Goal: Task Accomplishment & Management: Manage account settings

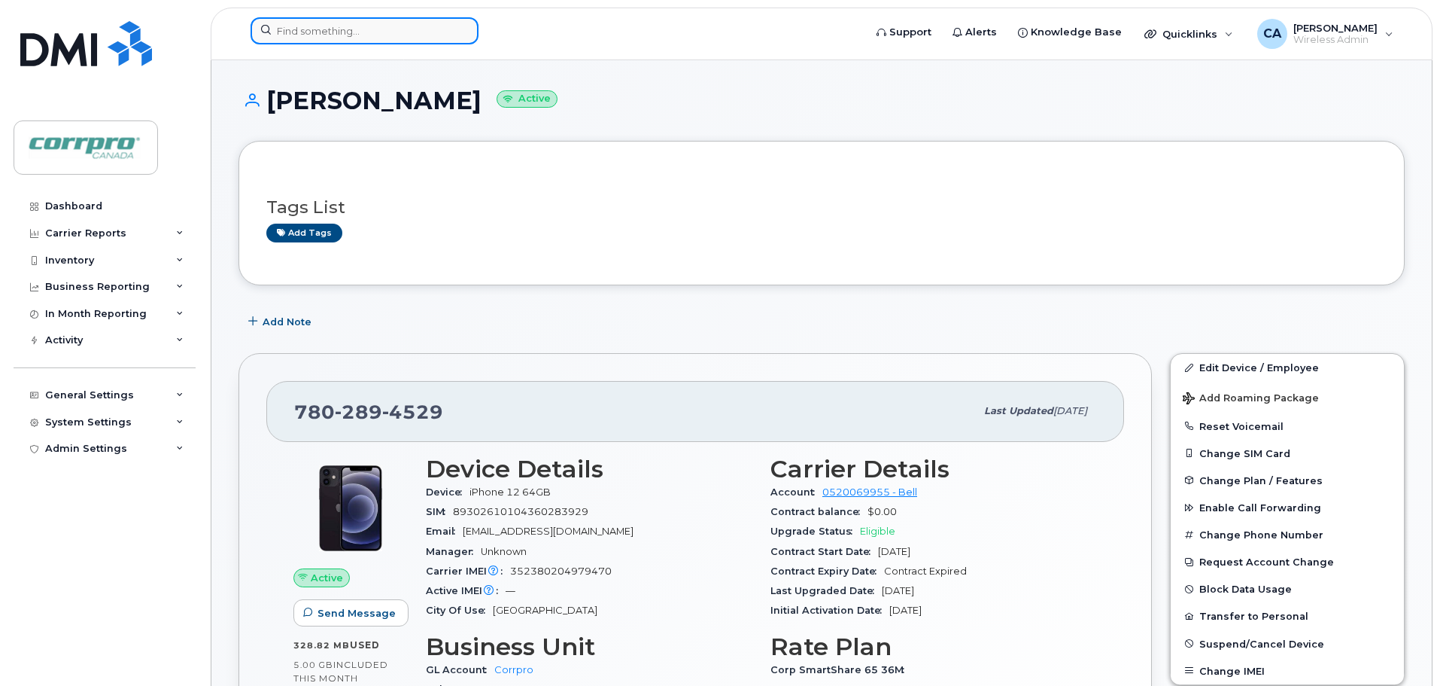
drag, startPoint x: 0, startPoint y: 0, endPoint x: 315, endPoint y: 34, distance: 317.1
click at [315, 34] on input at bounding box center [365, 30] width 228 height 27
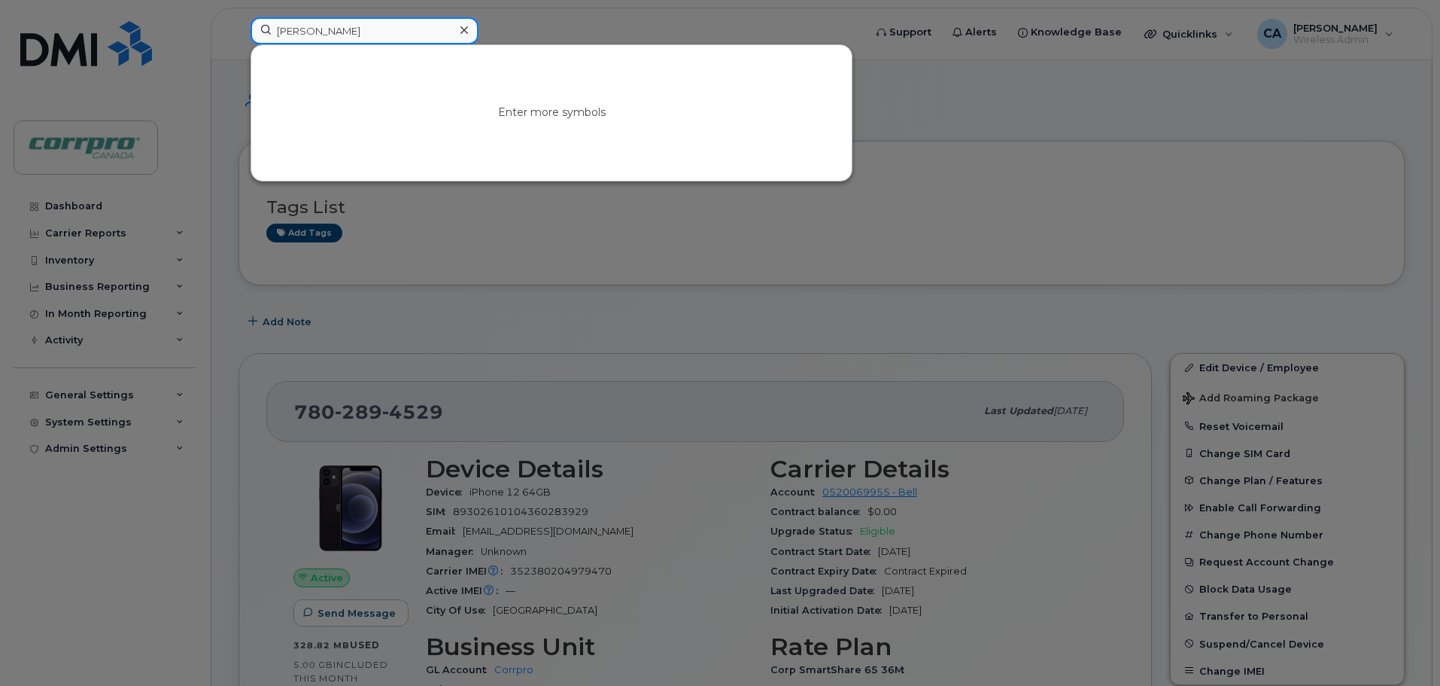
type input "daniel"
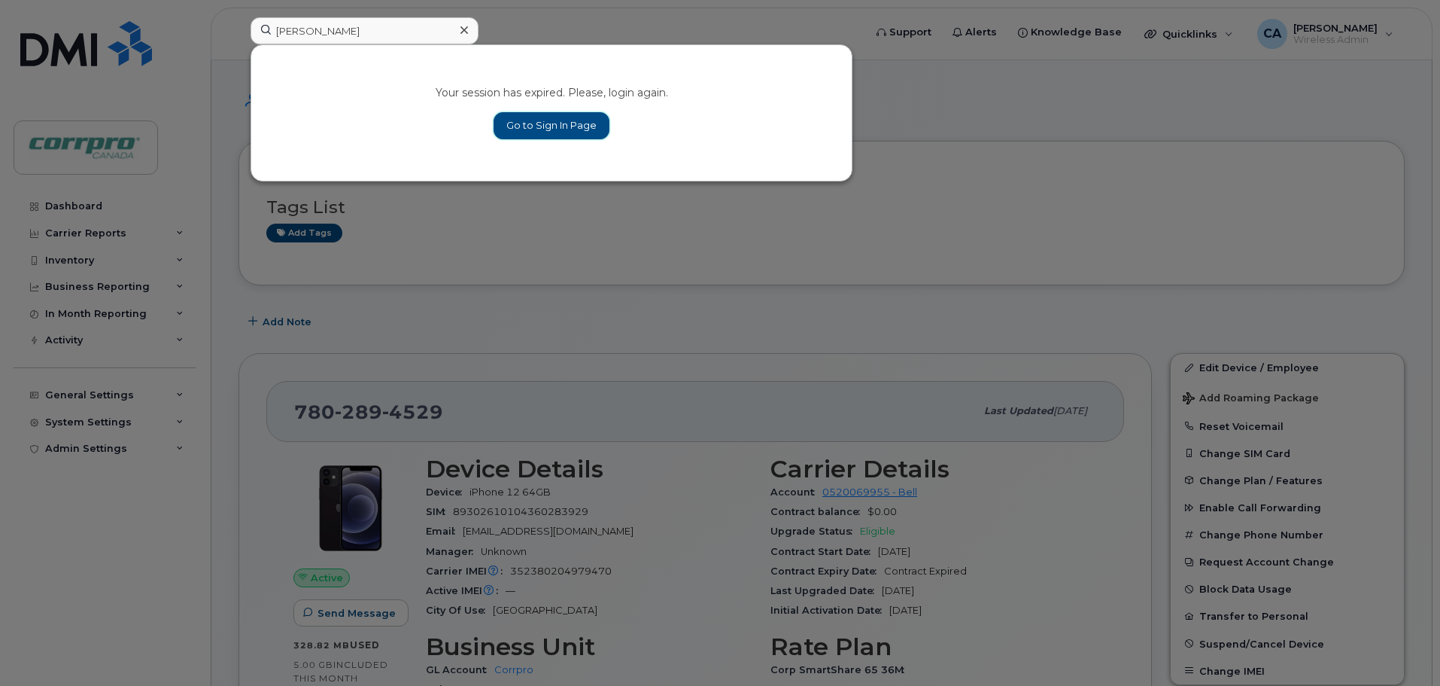
click at [557, 120] on link "Go to Sign In Page" at bounding box center [552, 125] width 116 height 27
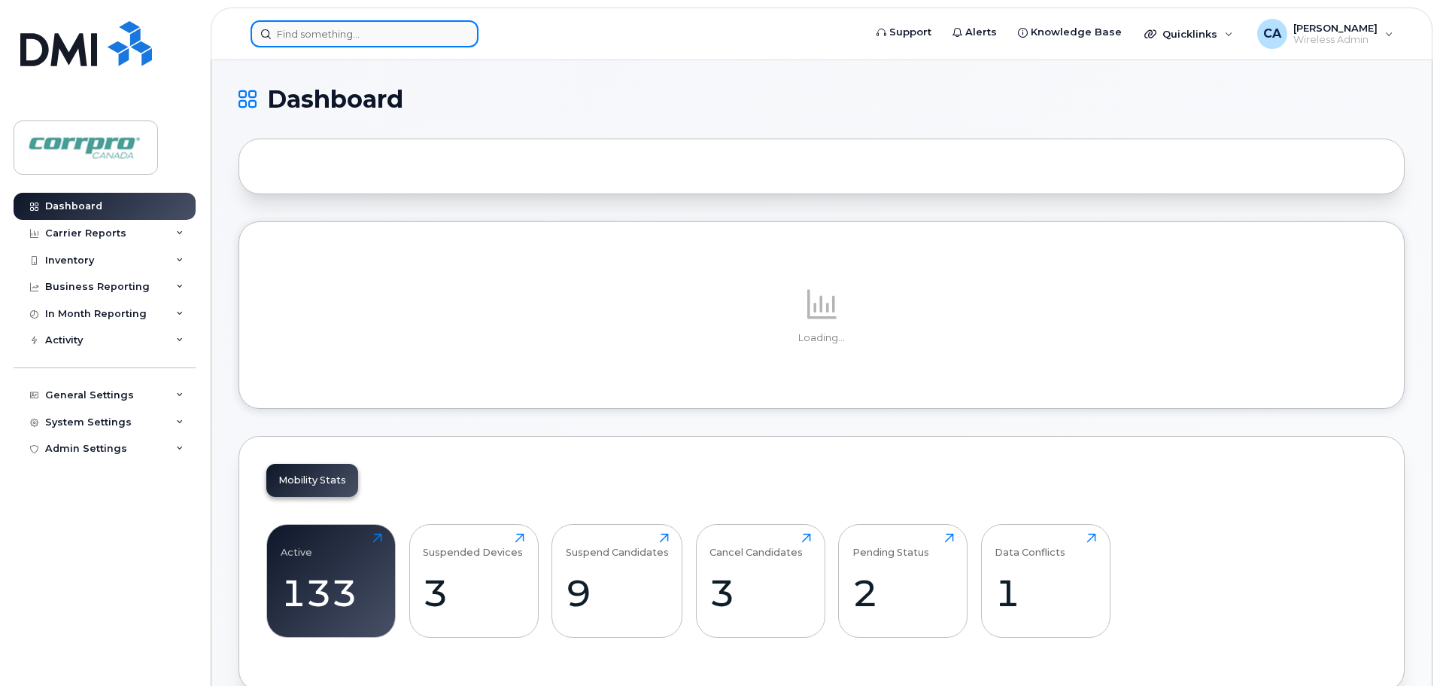
click at [403, 36] on input at bounding box center [365, 33] width 228 height 27
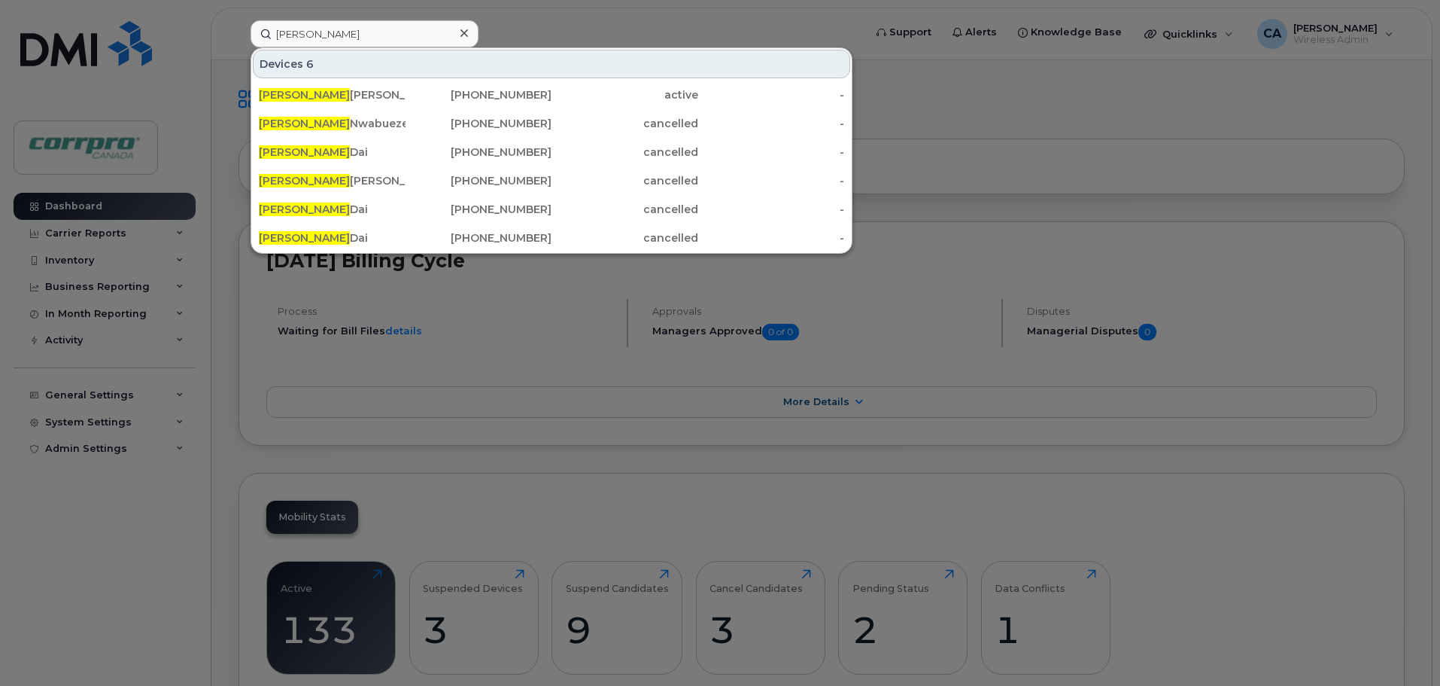
click at [131, 580] on div at bounding box center [720, 343] width 1440 height 686
click at [412, 35] on input "daniel" at bounding box center [365, 33] width 228 height 27
drag, startPoint x: 406, startPoint y: 35, endPoint x: 156, endPoint y: 35, distance: 249.8
click at [239, 35] on div "daniel Devices 6 Daniel Kennedy 250-263-8341 active - Daniel Nwabueze 587-987-5…" at bounding box center [553, 33] width 628 height 27
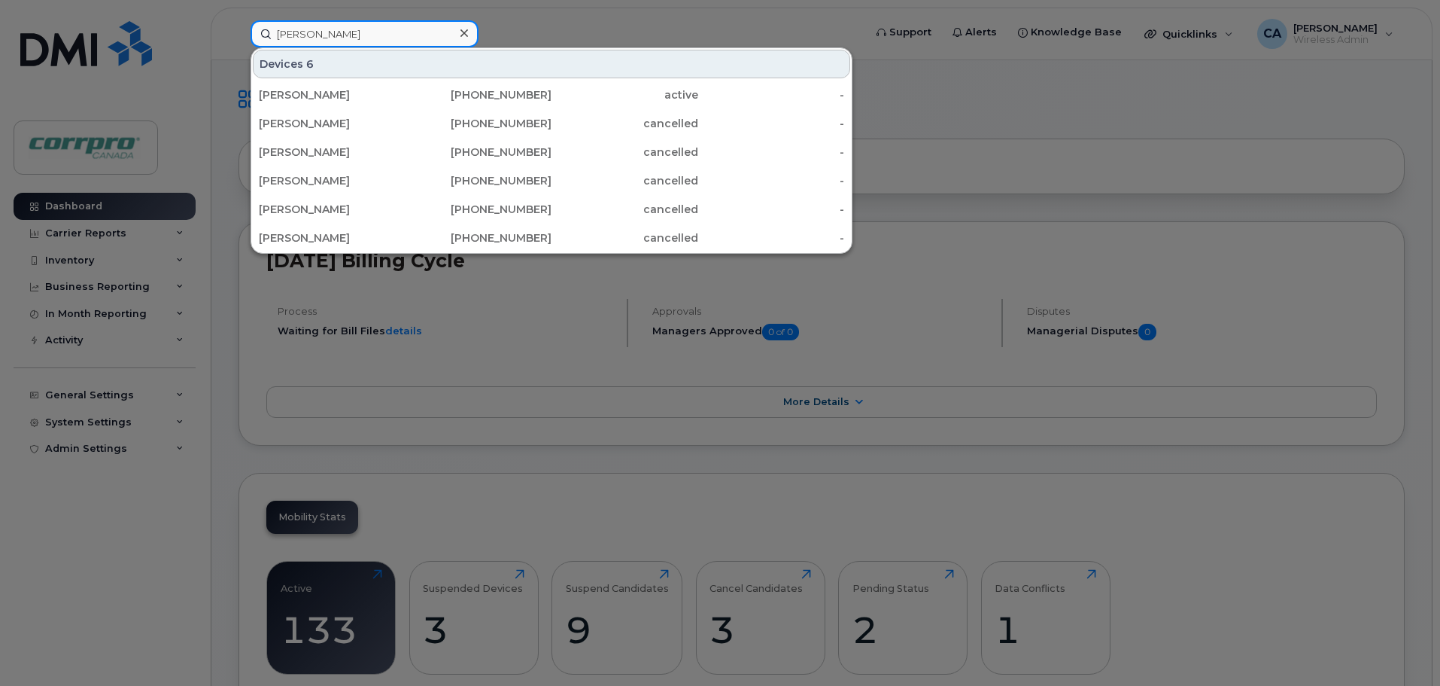
type input "Jesse"
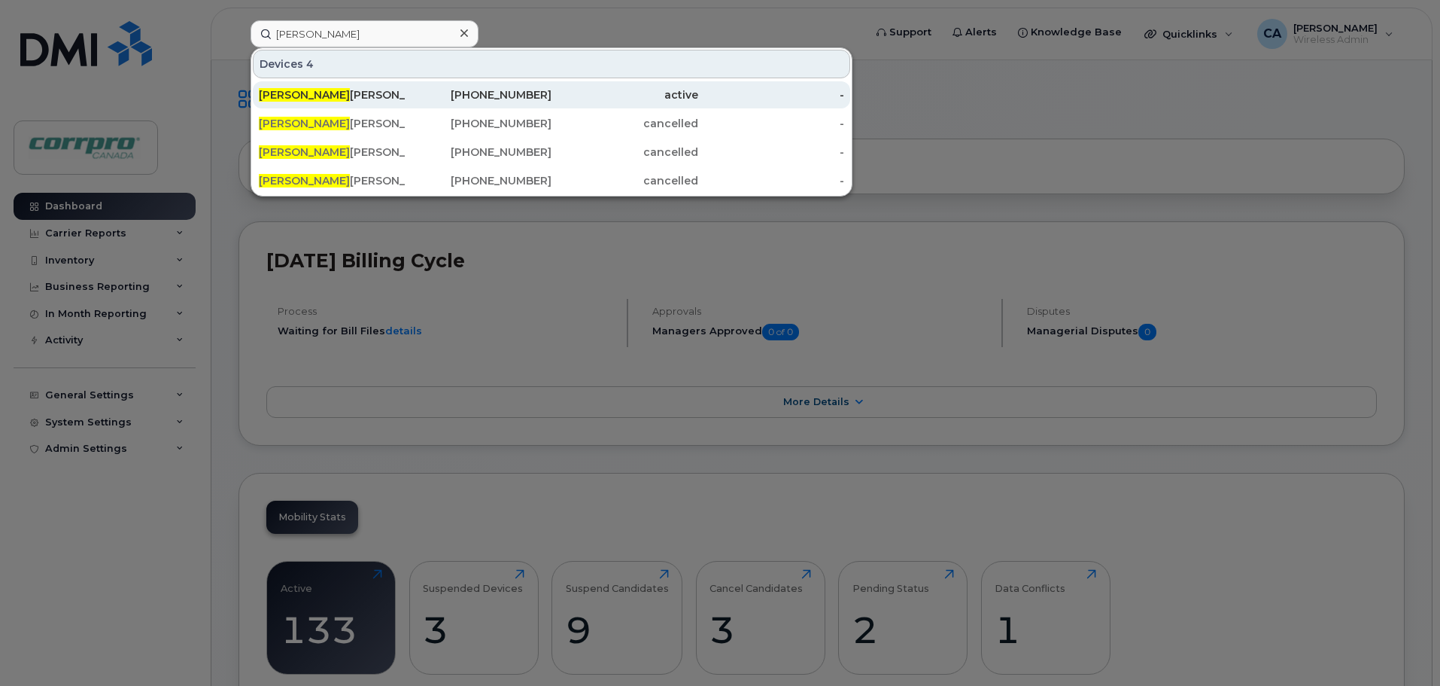
click at [312, 99] on div "Jesse Howells (For Cancellation)" at bounding box center [332, 94] width 147 height 15
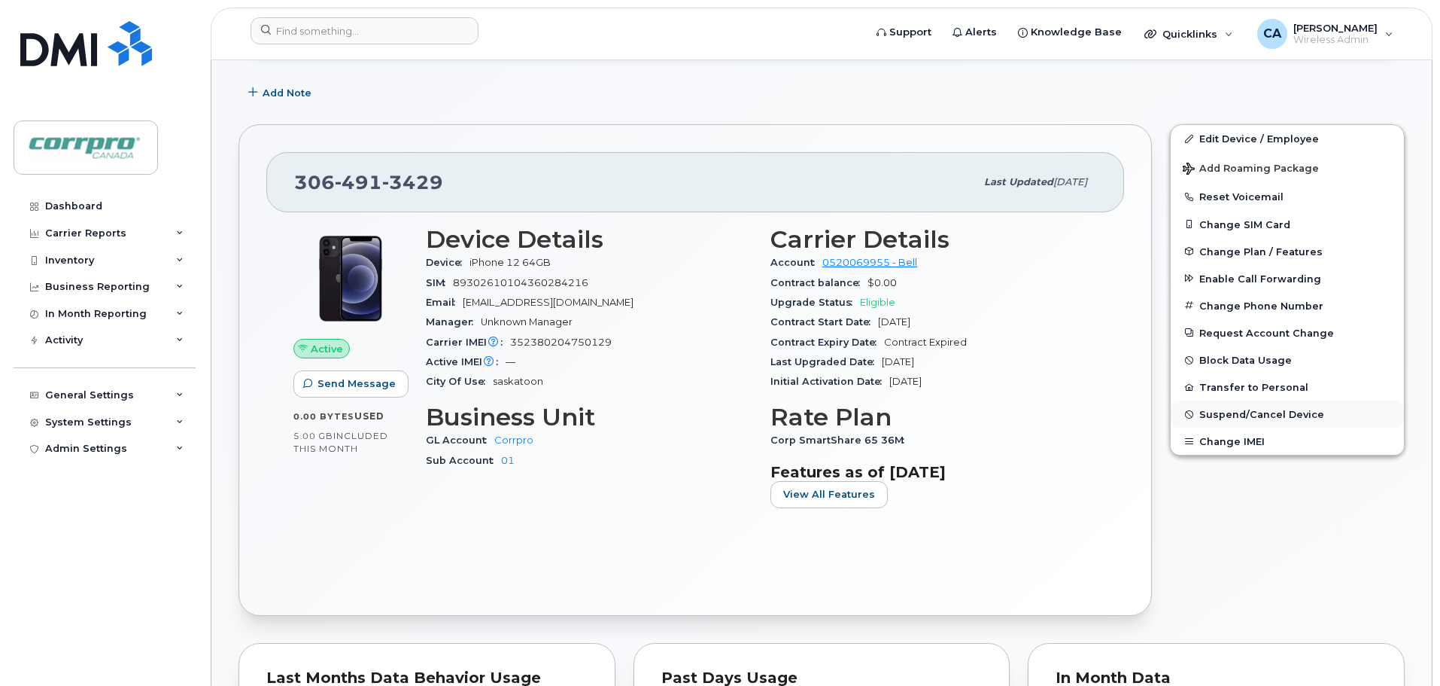
scroll to position [301, 0]
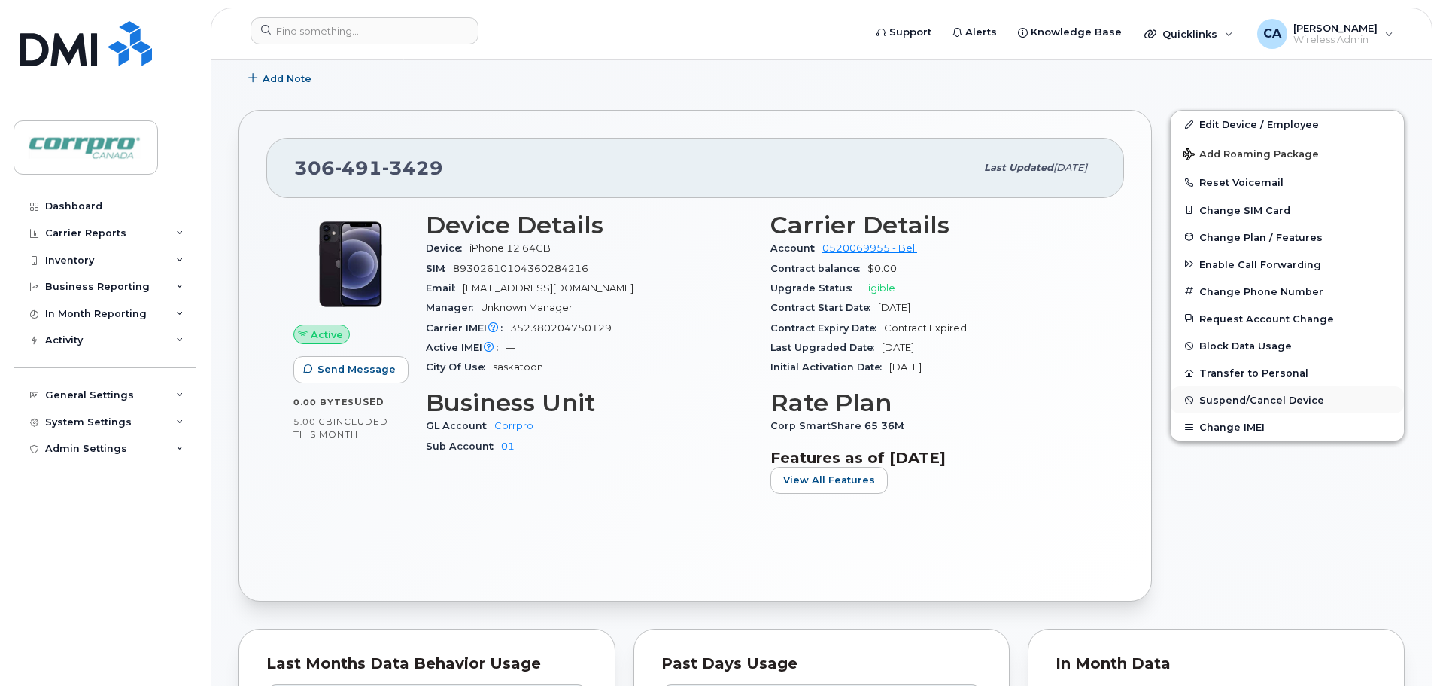
click at [1242, 397] on span "Suspend/Cancel Device" at bounding box center [1262, 399] width 125 height 11
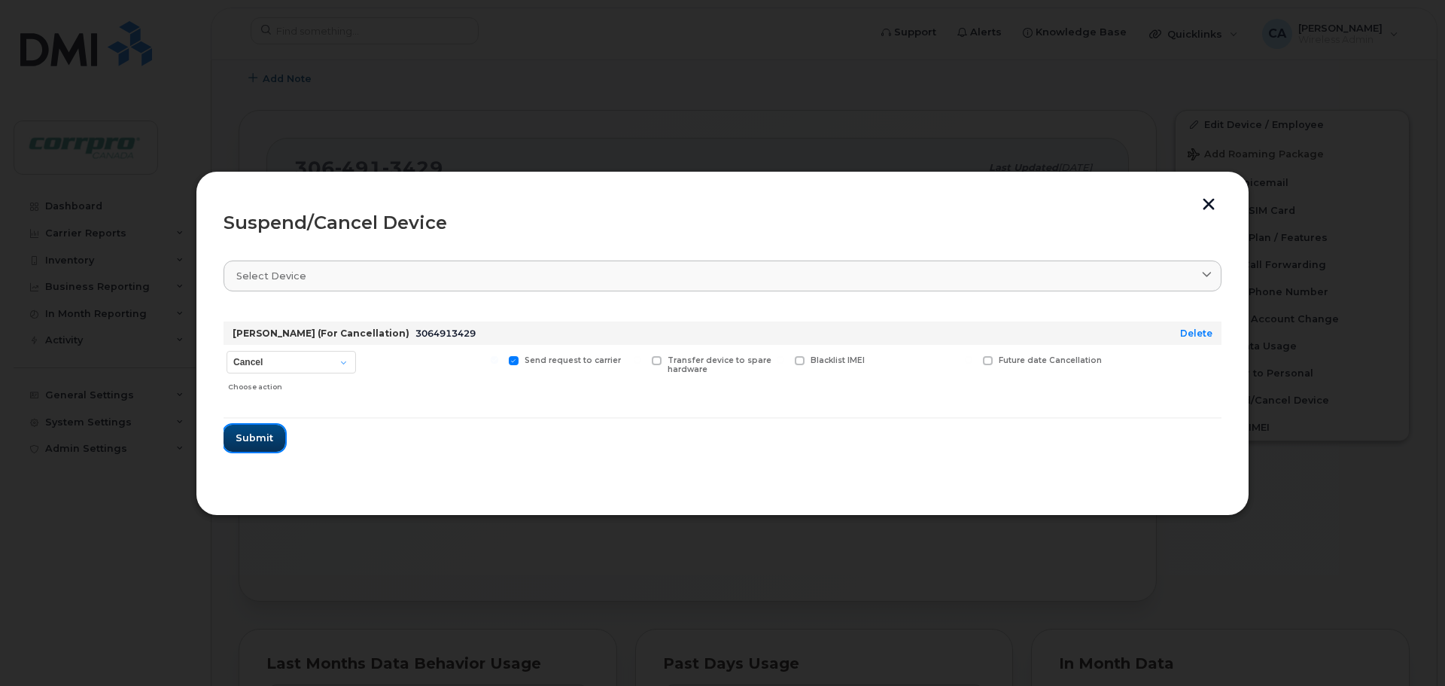
click at [262, 438] on span "Submit" at bounding box center [255, 437] width 38 height 14
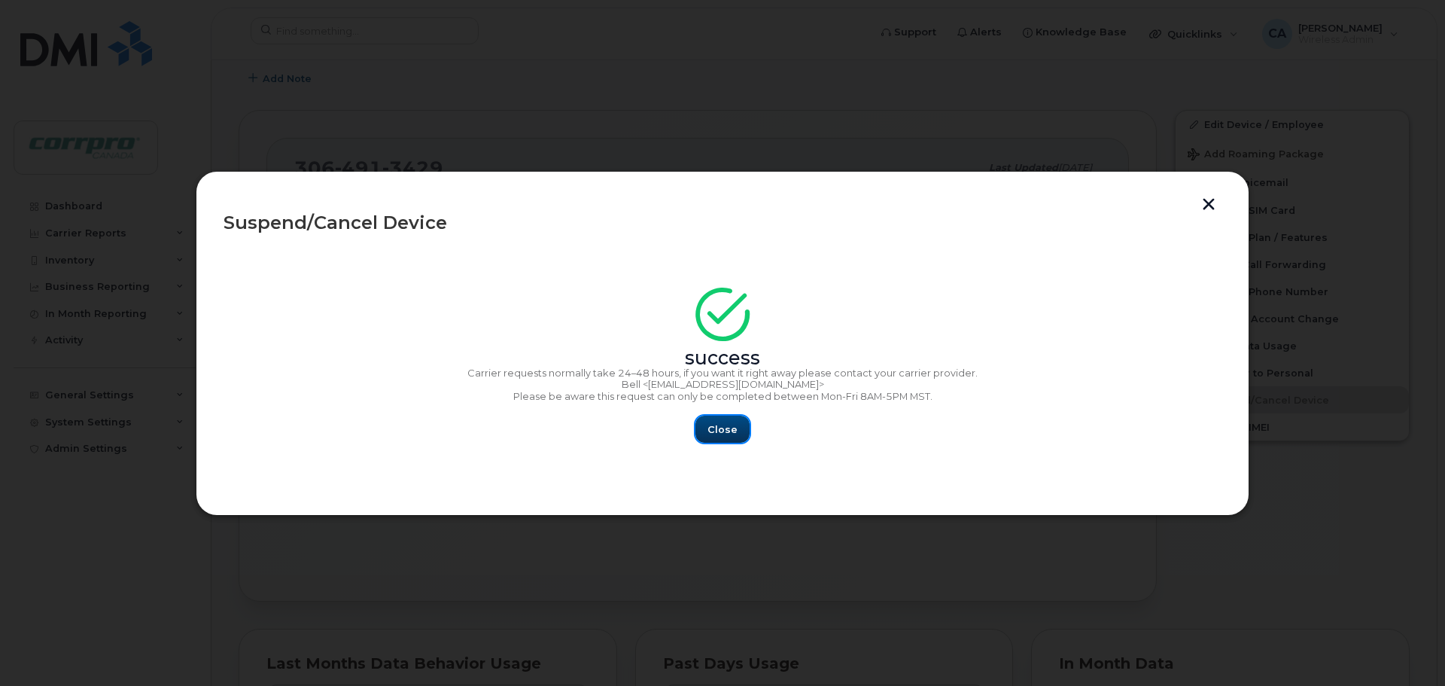
click at [725, 430] on span "Close" at bounding box center [722, 429] width 30 height 14
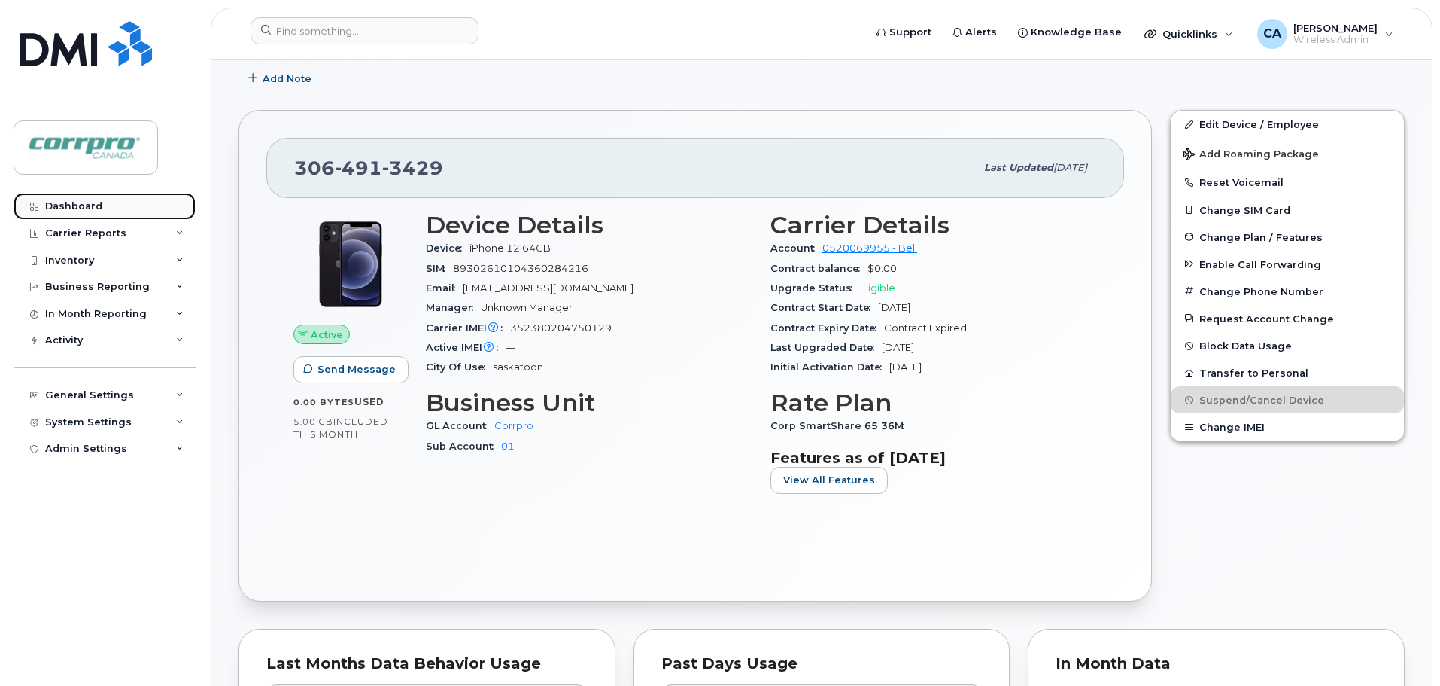
click at [76, 202] on div "Dashboard" at bounding box center [73, 206] width 57 height 12
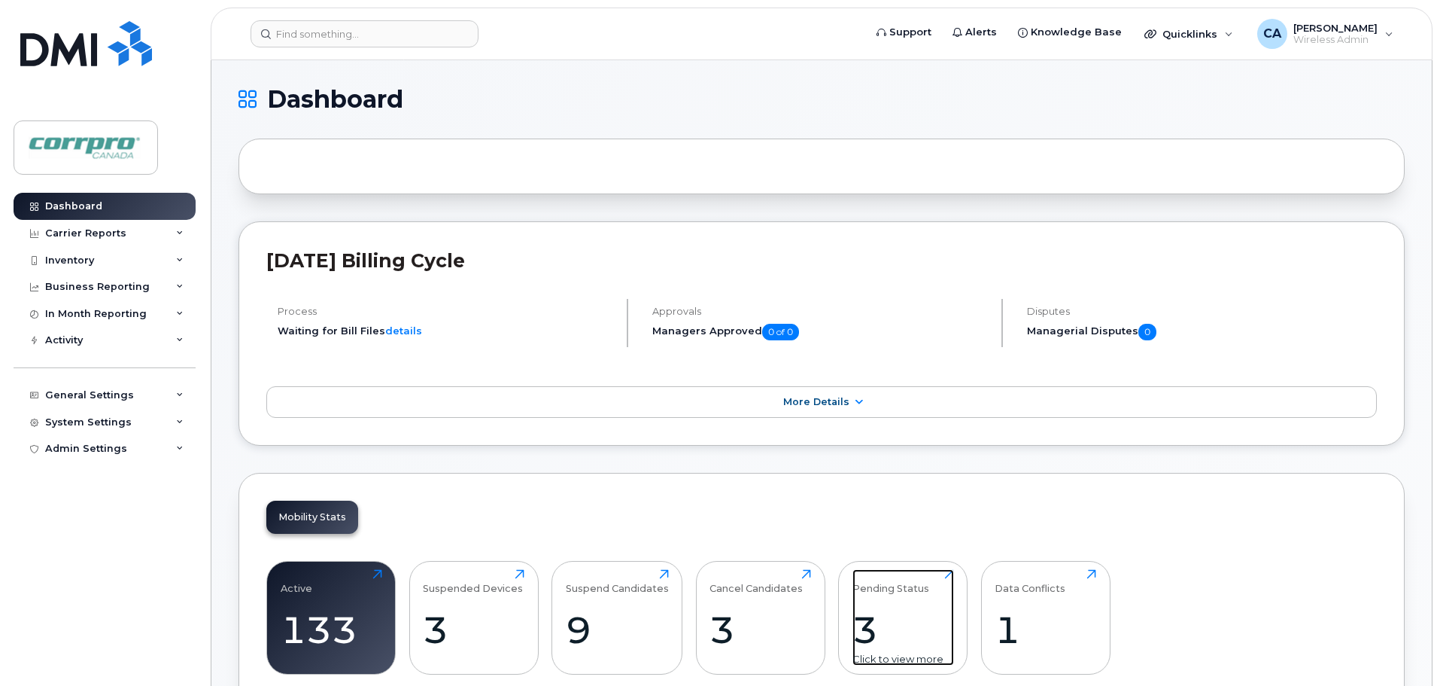
click at [863, 640] on div "3" at bounding box center [904, 629] width 102 height 44
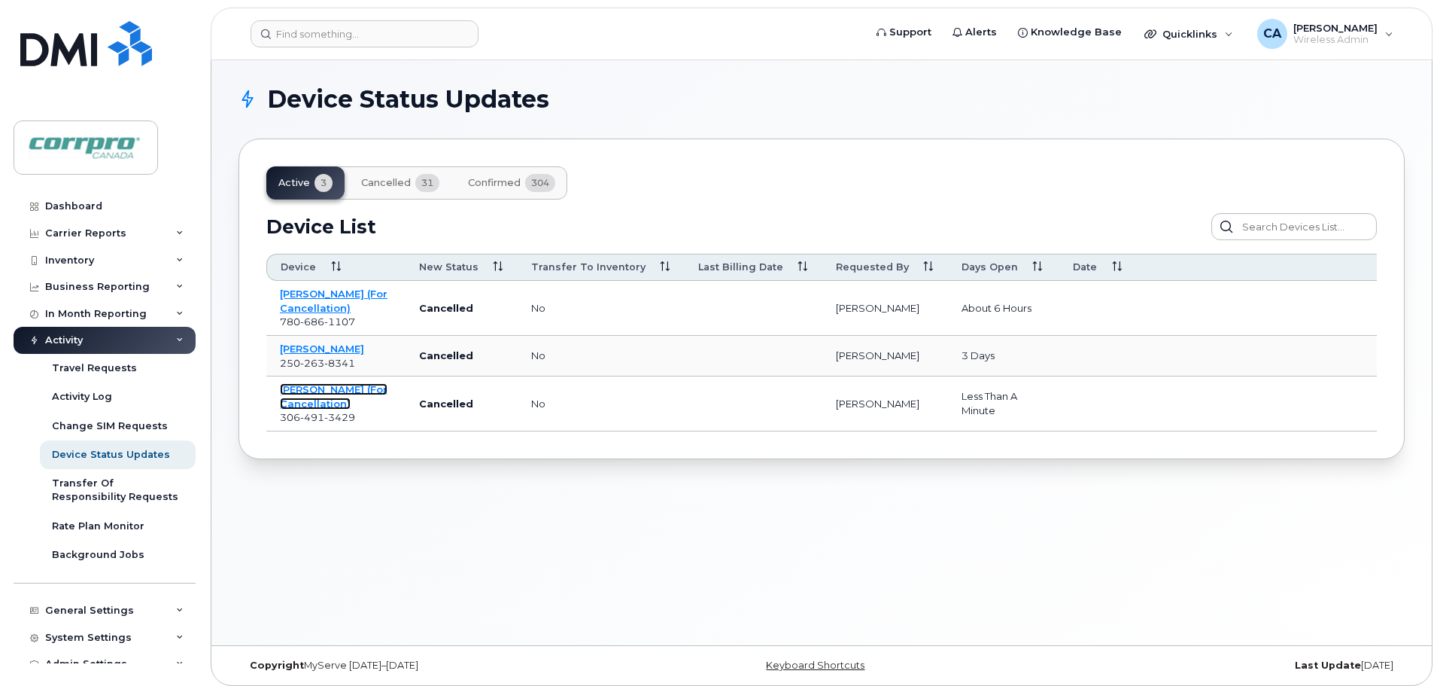
click at [304, 391] on link "Jesse Howells (For Cancellation)" at bounding box center [334, 396] width 108 height 26
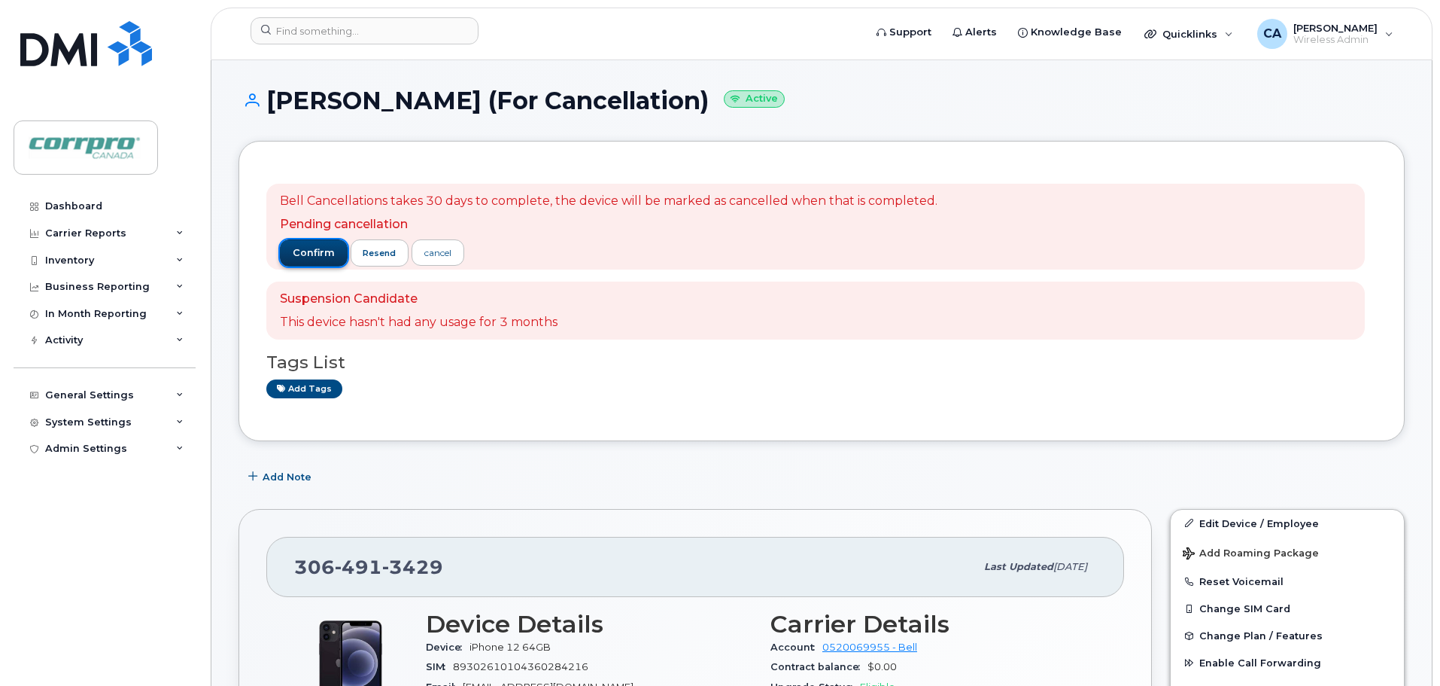
click at [294, 249] on span "confirm" at bounding box center [314, 253] width 42 height 14
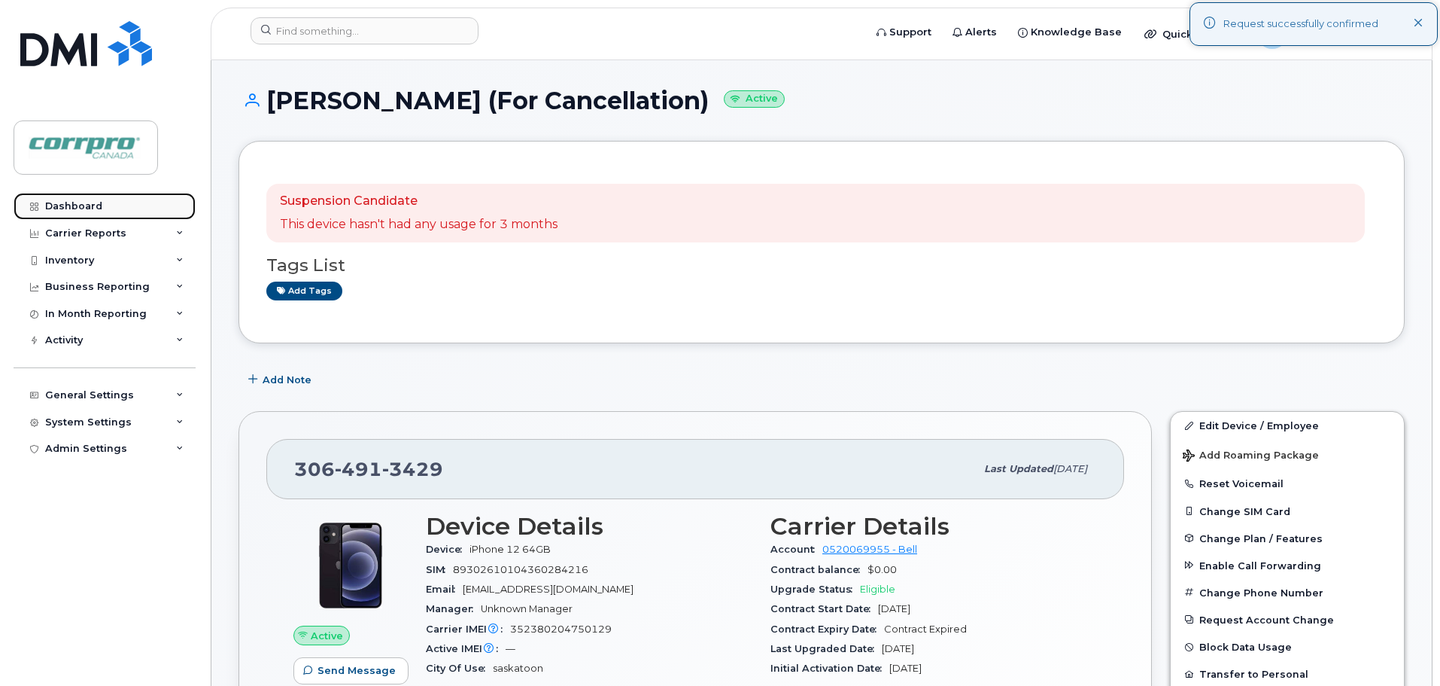
click at [99, 208] on div "Dashboard" at bounding box center [73, 206] width 57 height 12
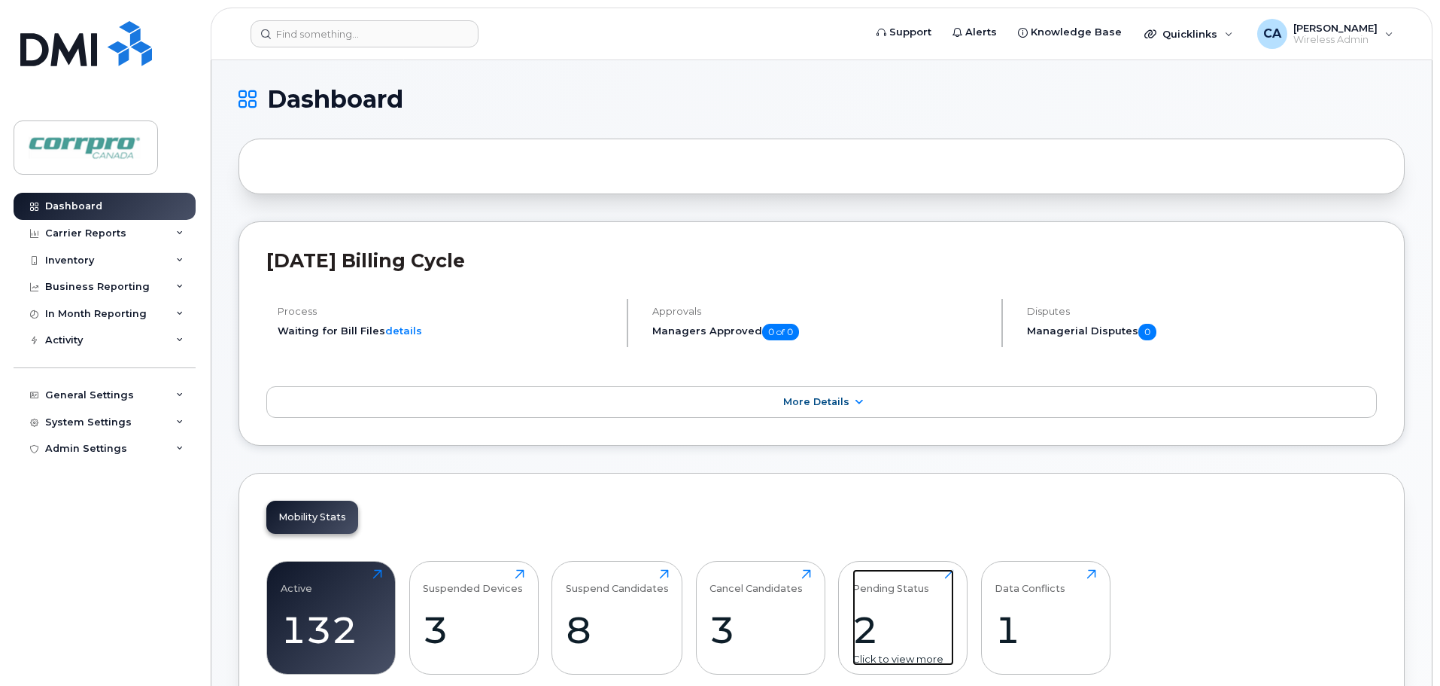
click at [866, 631] on div "2" at bounding box center [904, 629] width 102 height 44
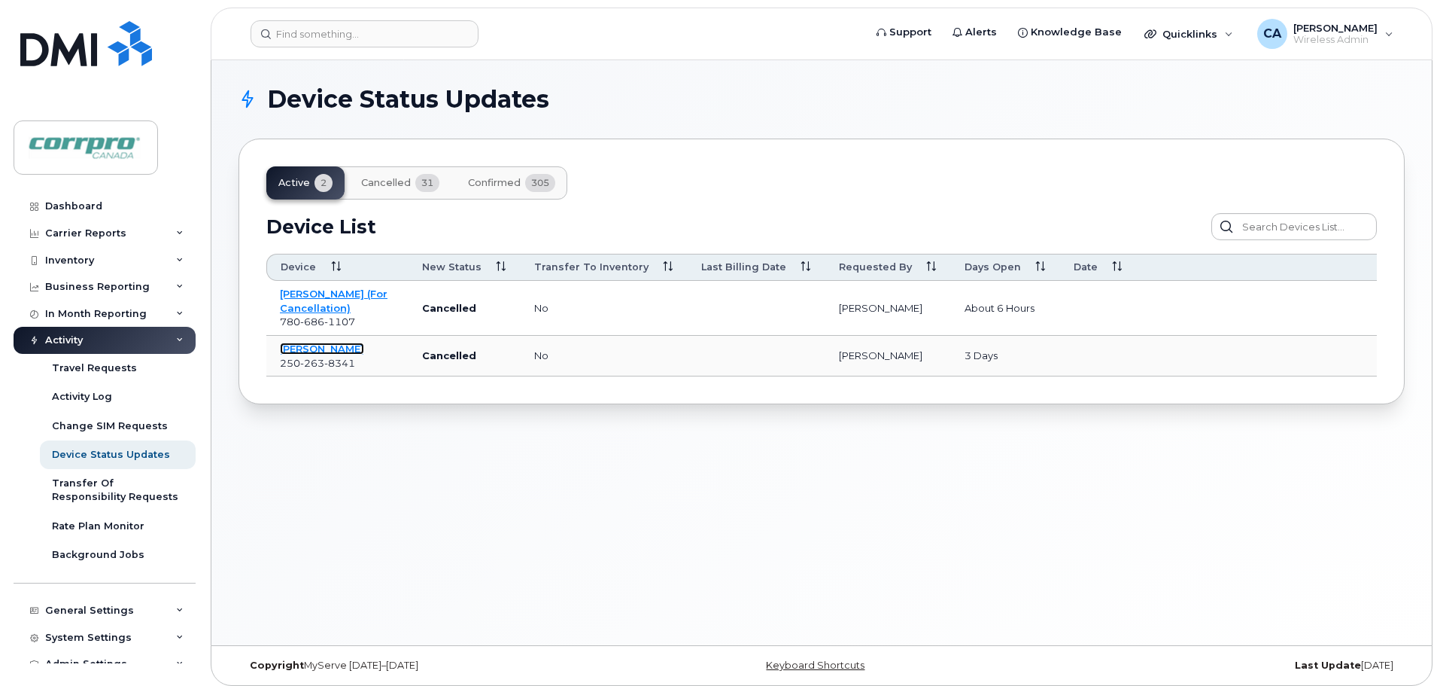
click at [324, 351] on link "Daniel Kennedy" at bounding box center [322, 348] width 84 height 12
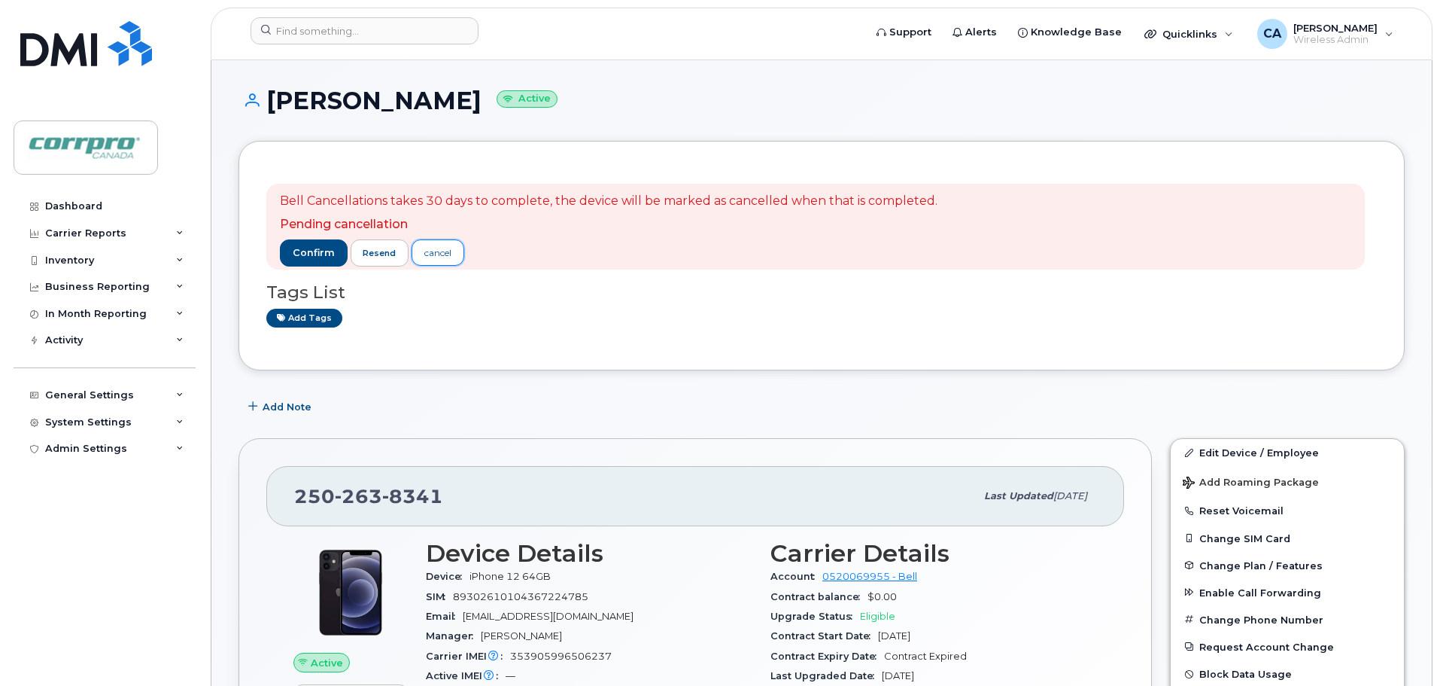
click at [436, 259] on div "cancel" at bounding box center [437, 253] width 27 height 14
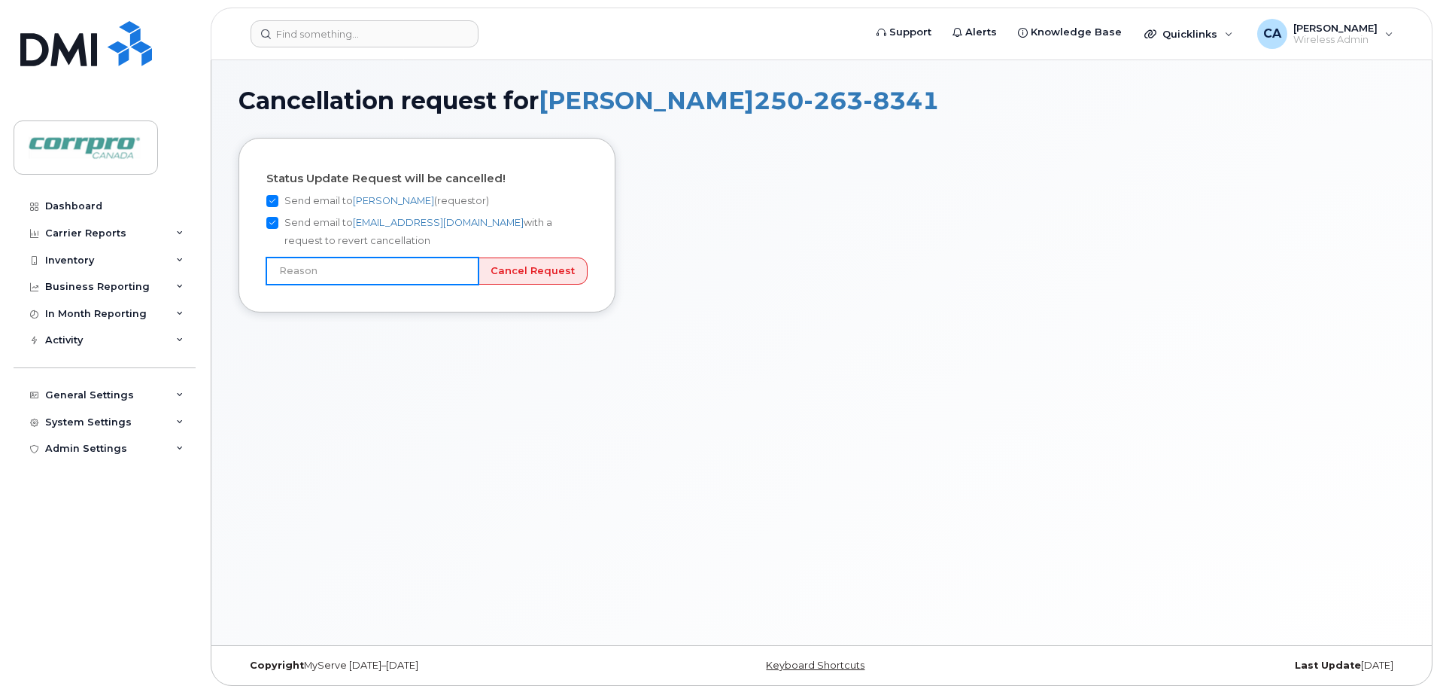
click at [461, 276] on input "text" at bounding box center [372, 270] width 212 height 27
type input "Picked number by mistake"
click at [536, 272] on input "Cancel Request" at bounding box center [533, 271] width 110 height 28
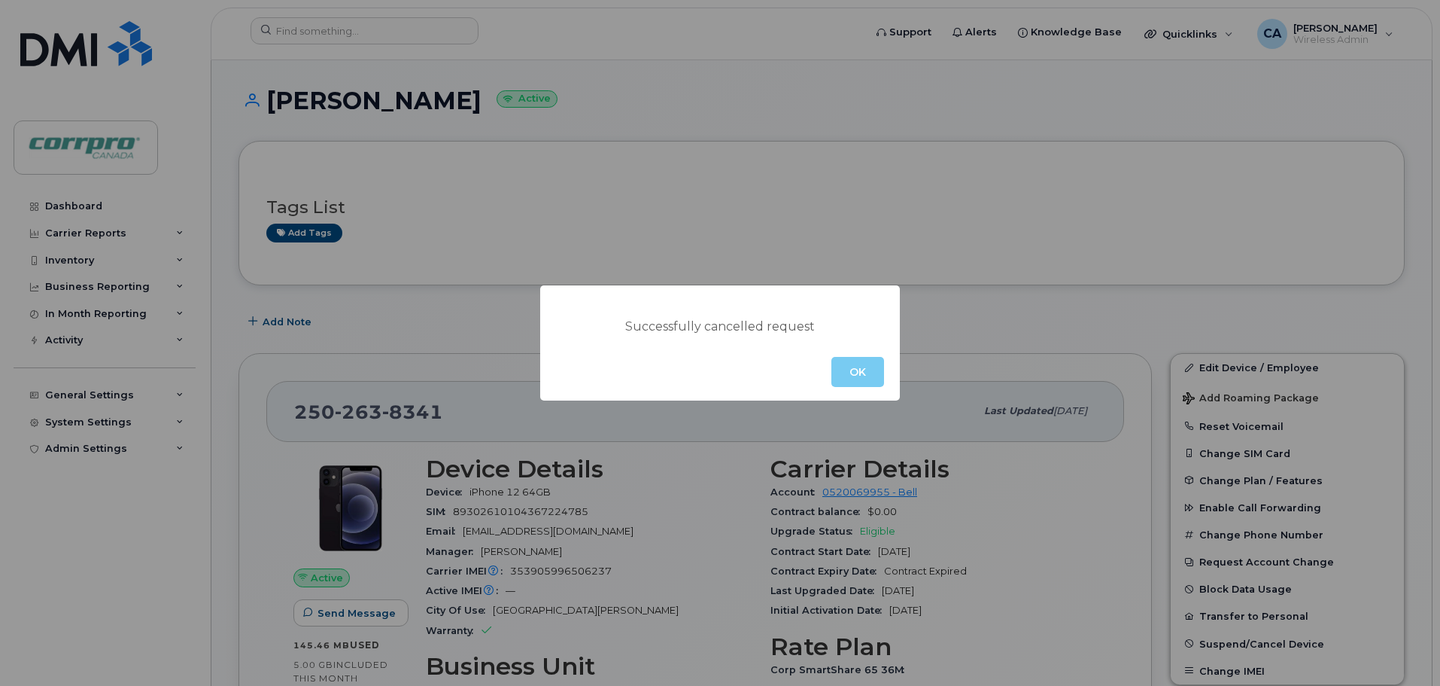
click at [848, 370] on button "OK" at bounding box center [858, 372] width 53 height 30
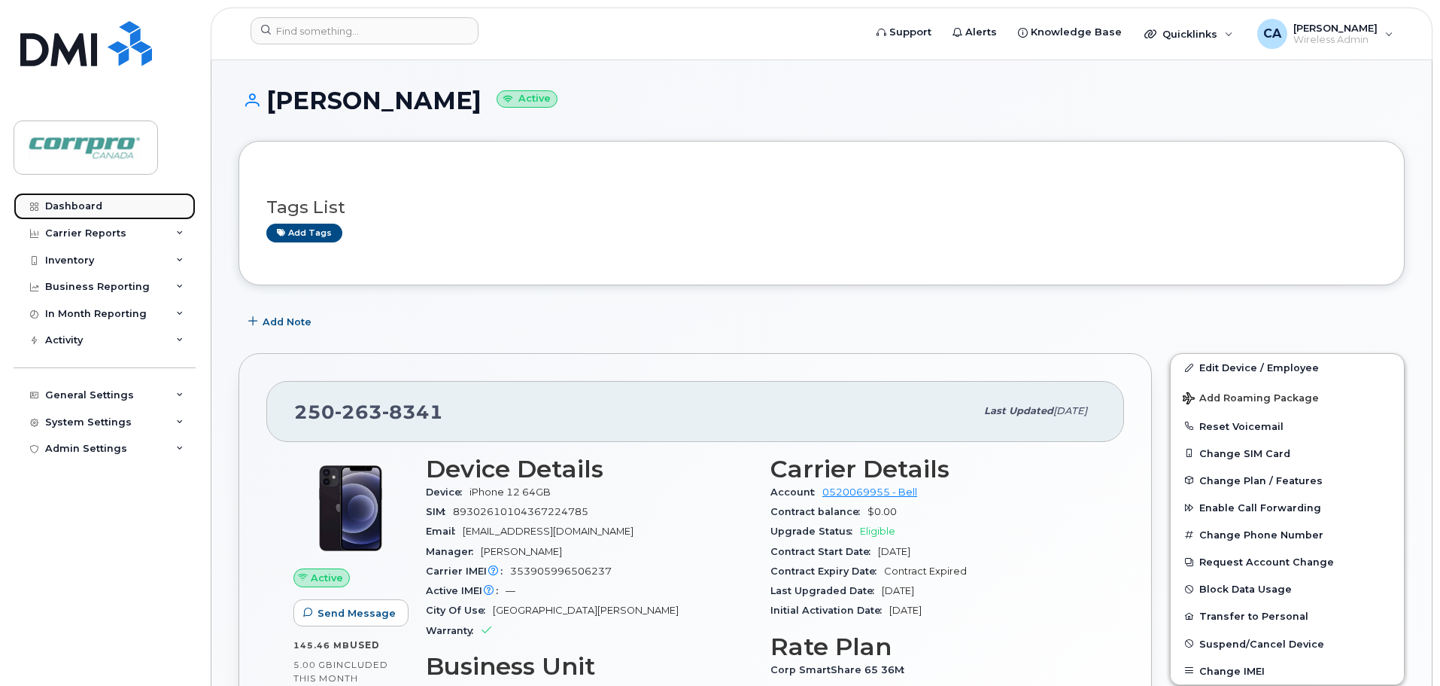
click at [103, 212] on link "Dashboard" at bounding box center [105, 206] width 182 height 27
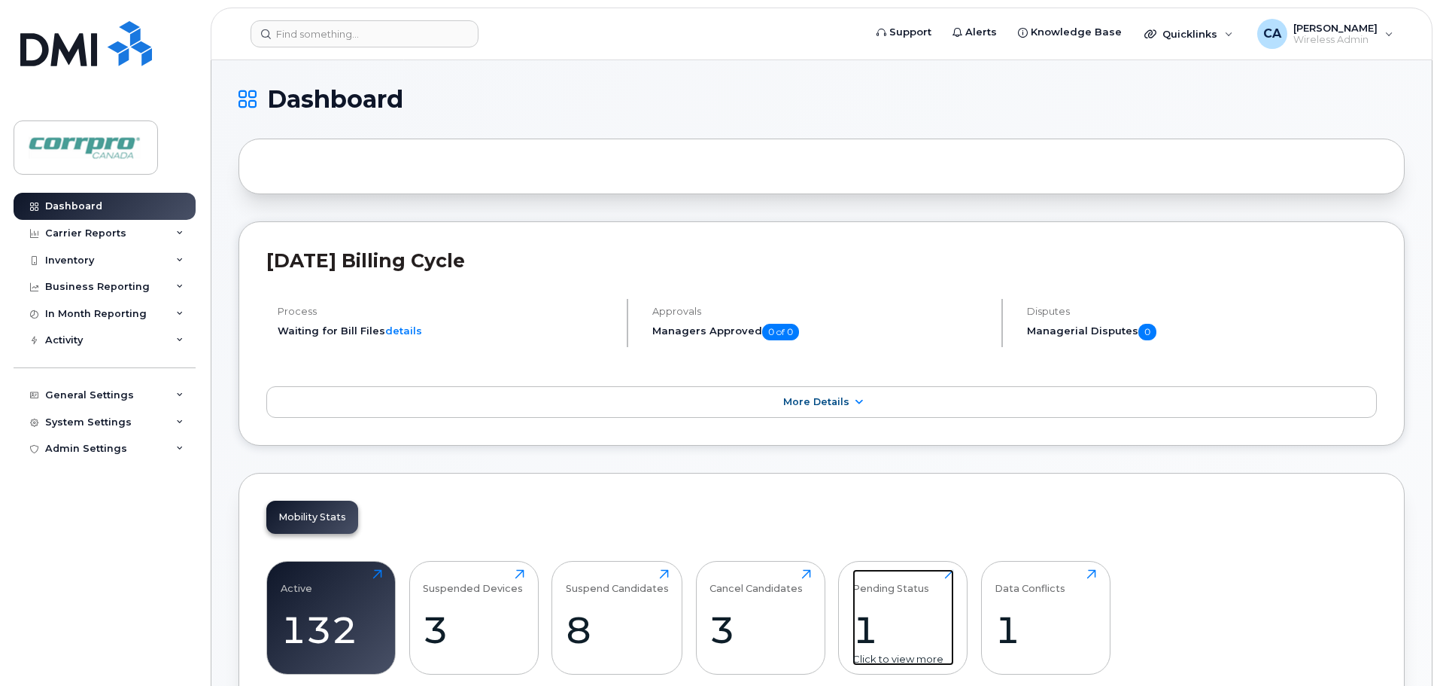
click at [862, 634] on div "1" at bounding box center [904, 629] width 102 height 44
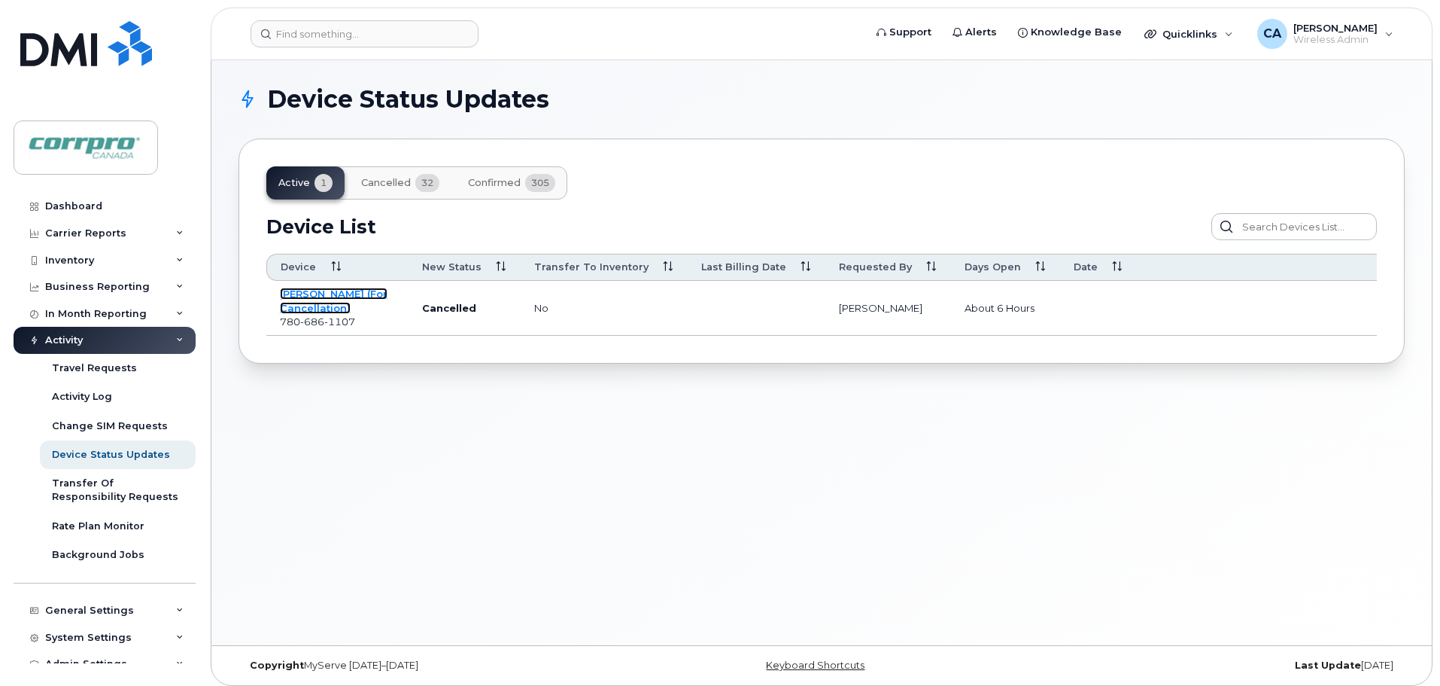
click at [332, 307] on link "[PERSON_NAME] (For Cancellation)" at bounding box center [334, 300] width 108 height 26
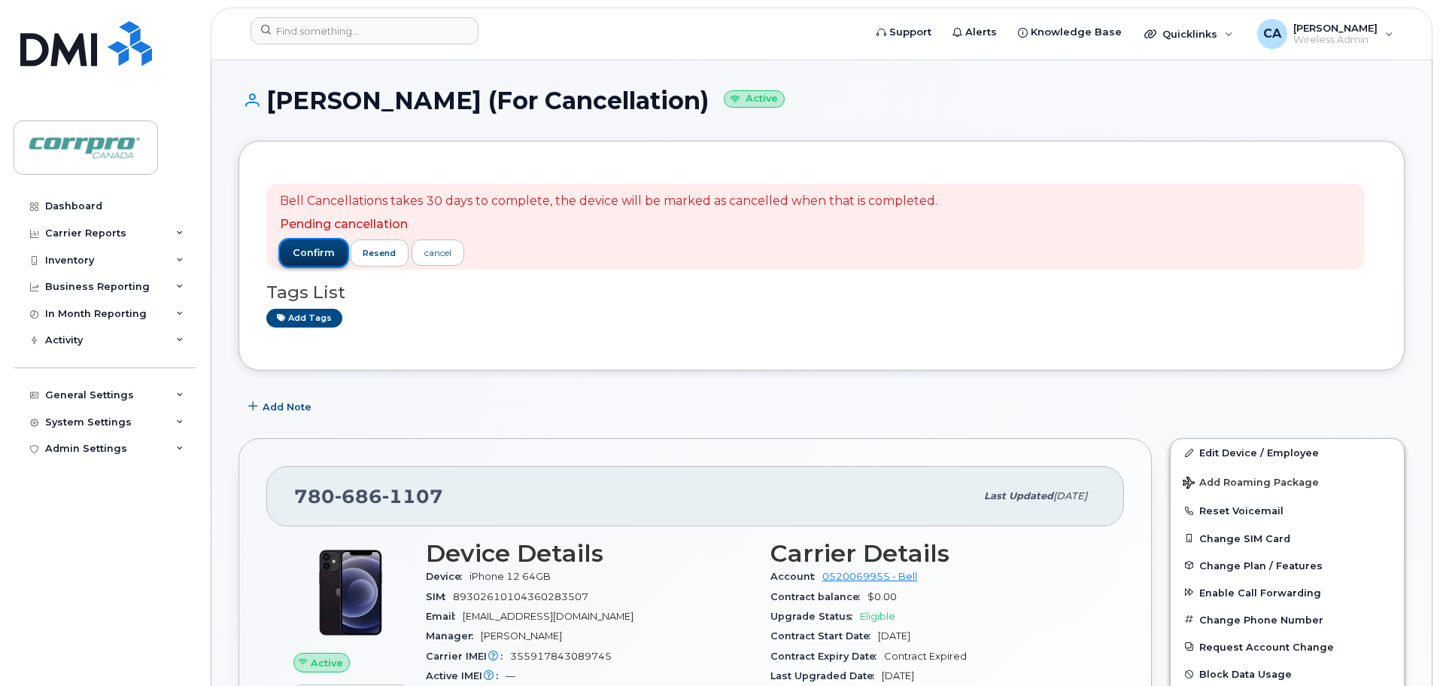
click at [317, 254] on span "confirm" at bounding box center [314, 253] width 42 height 14
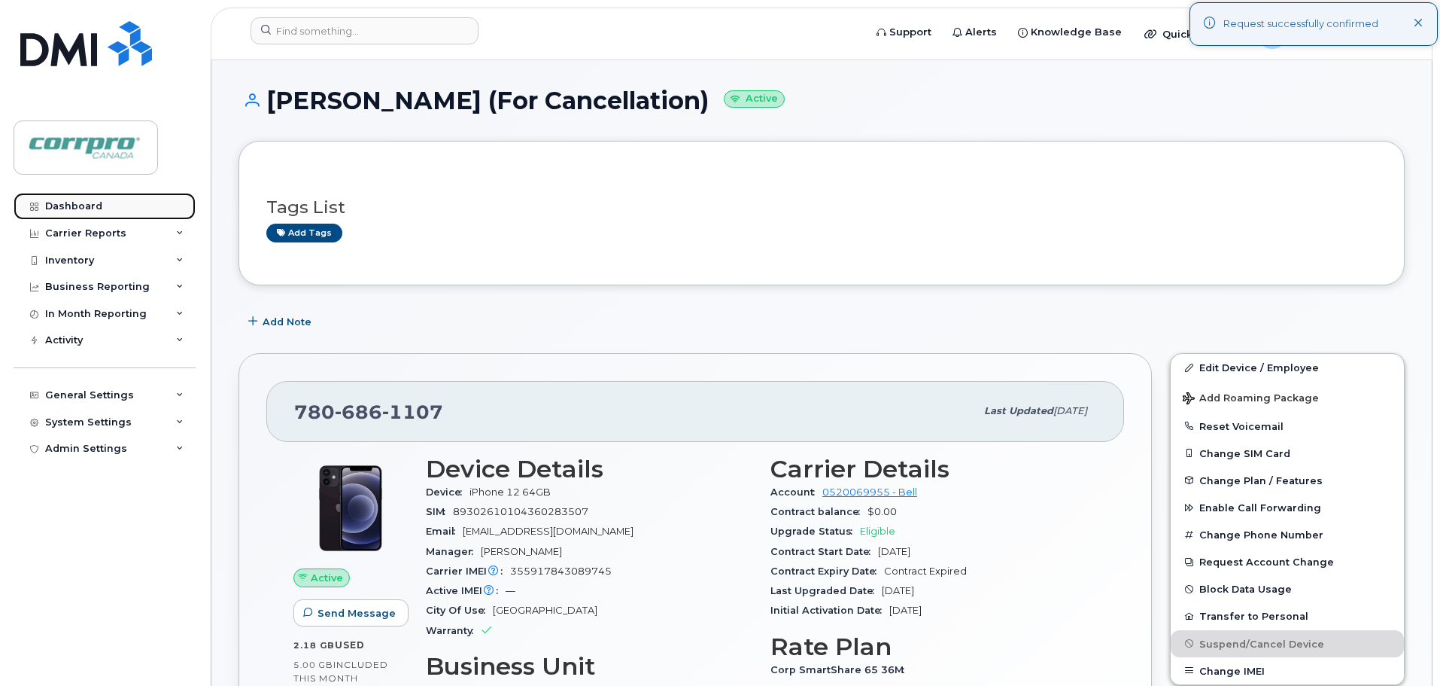
click at [94, 208] on div "Dashboard" at bounding box center [73, 206] width 57 height 12
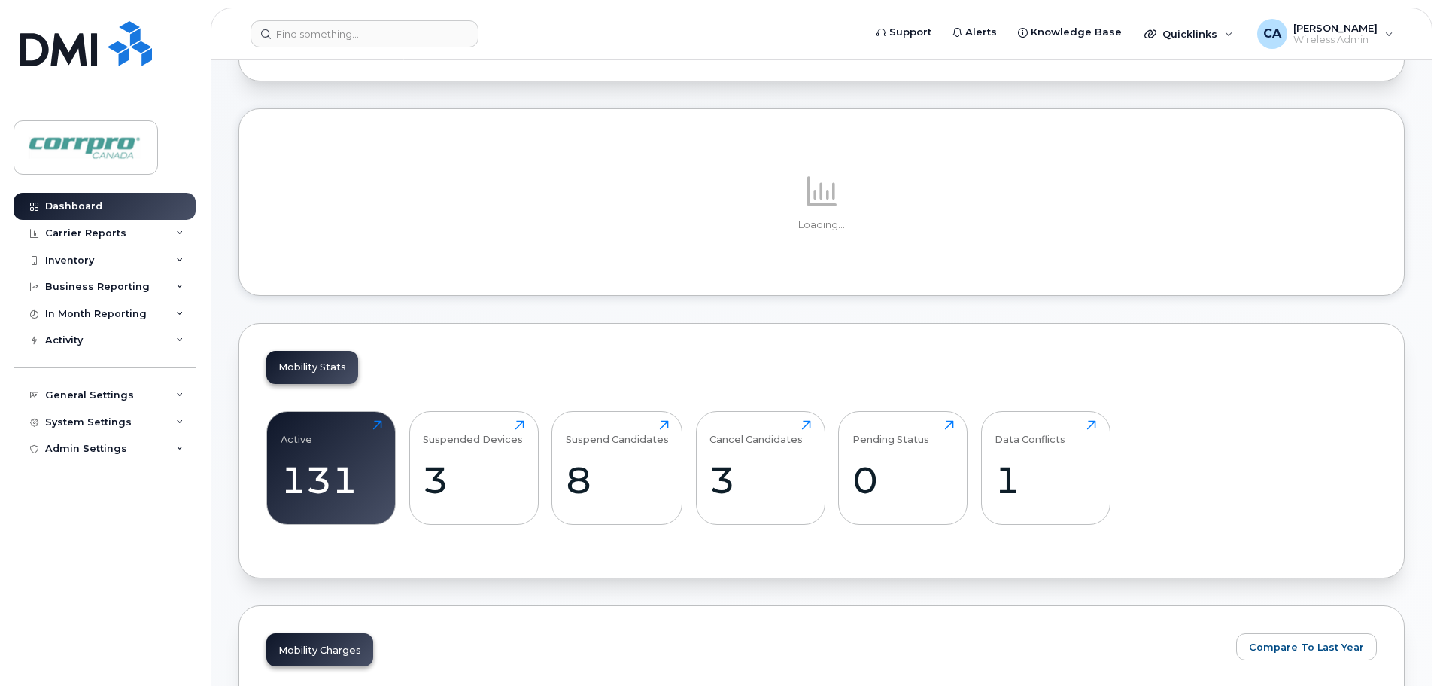
scroll to position [301, 0]
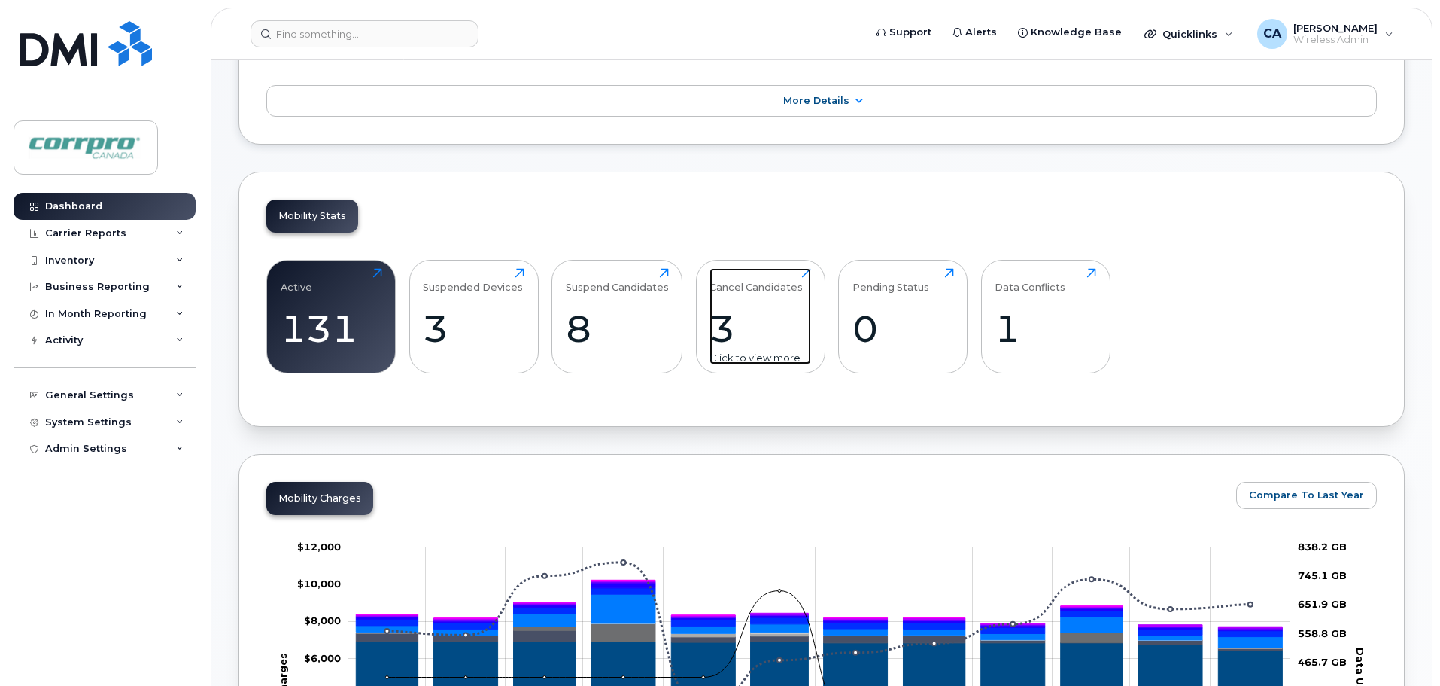
click at [717, 337] on div "3" at bounding box center [761, 328] width 102 height 44
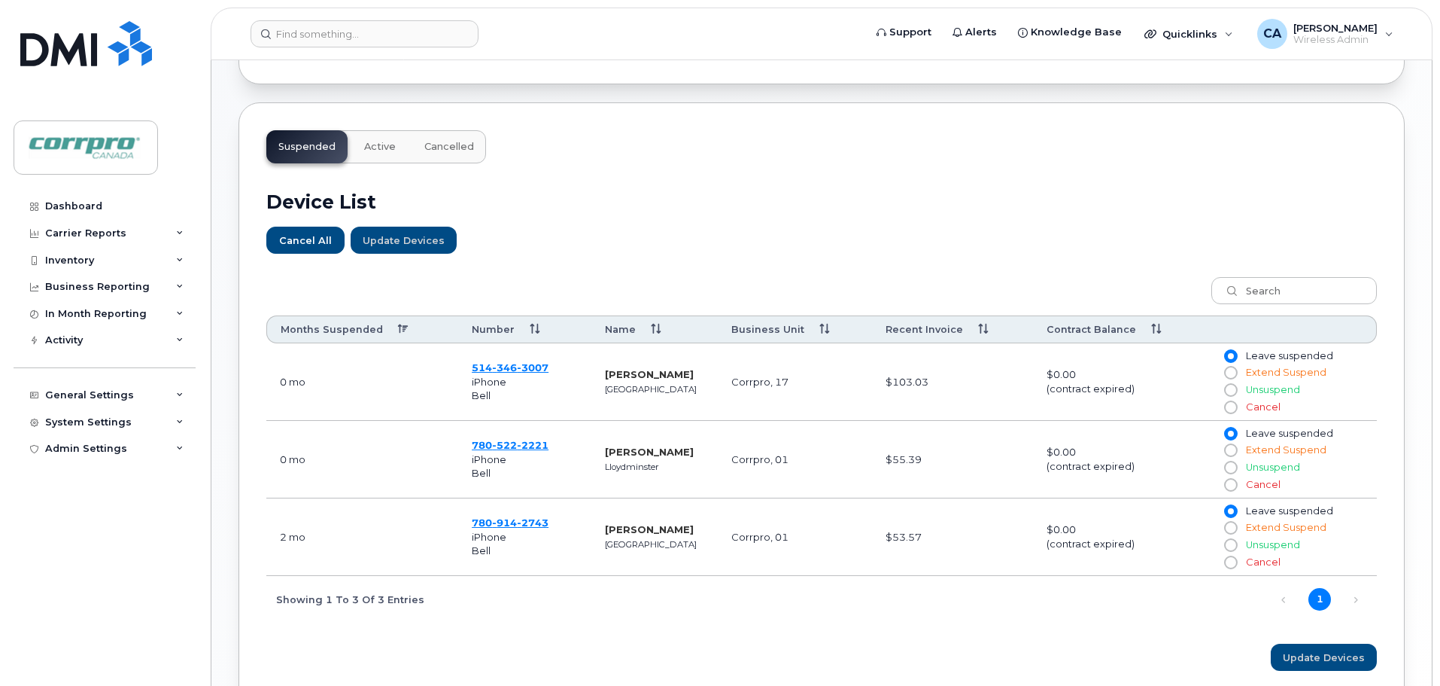
scroll to position [217, 0]
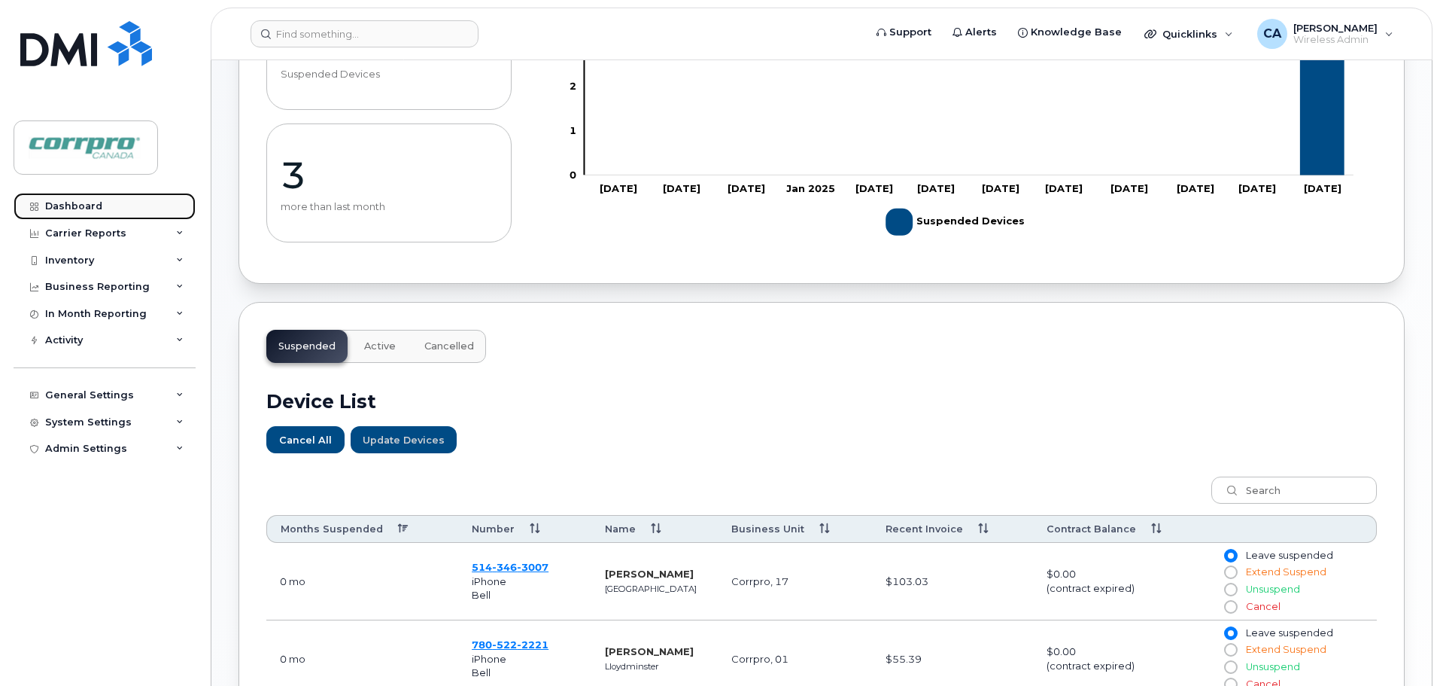
click at [81, 215] on link "Dashboard" at bounding box center [105, 206] width 182 height 27
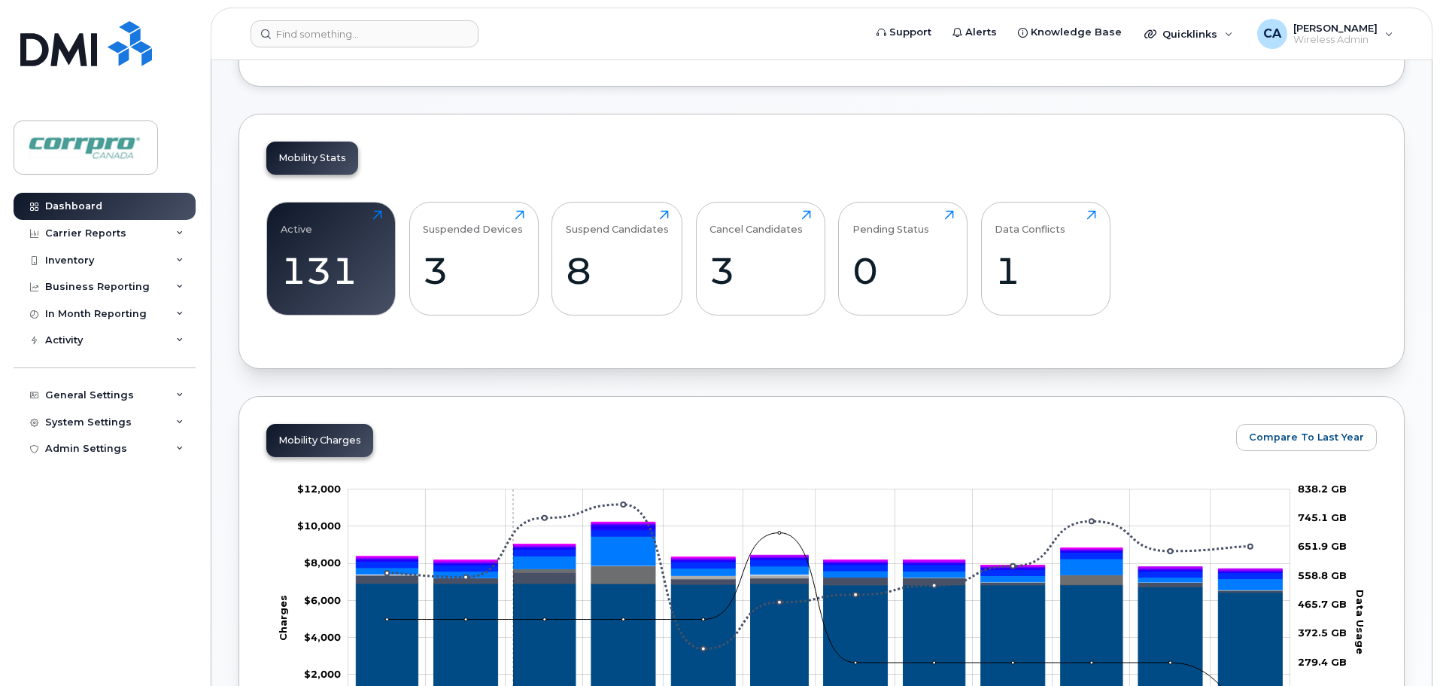
scroll to position [376, 0]
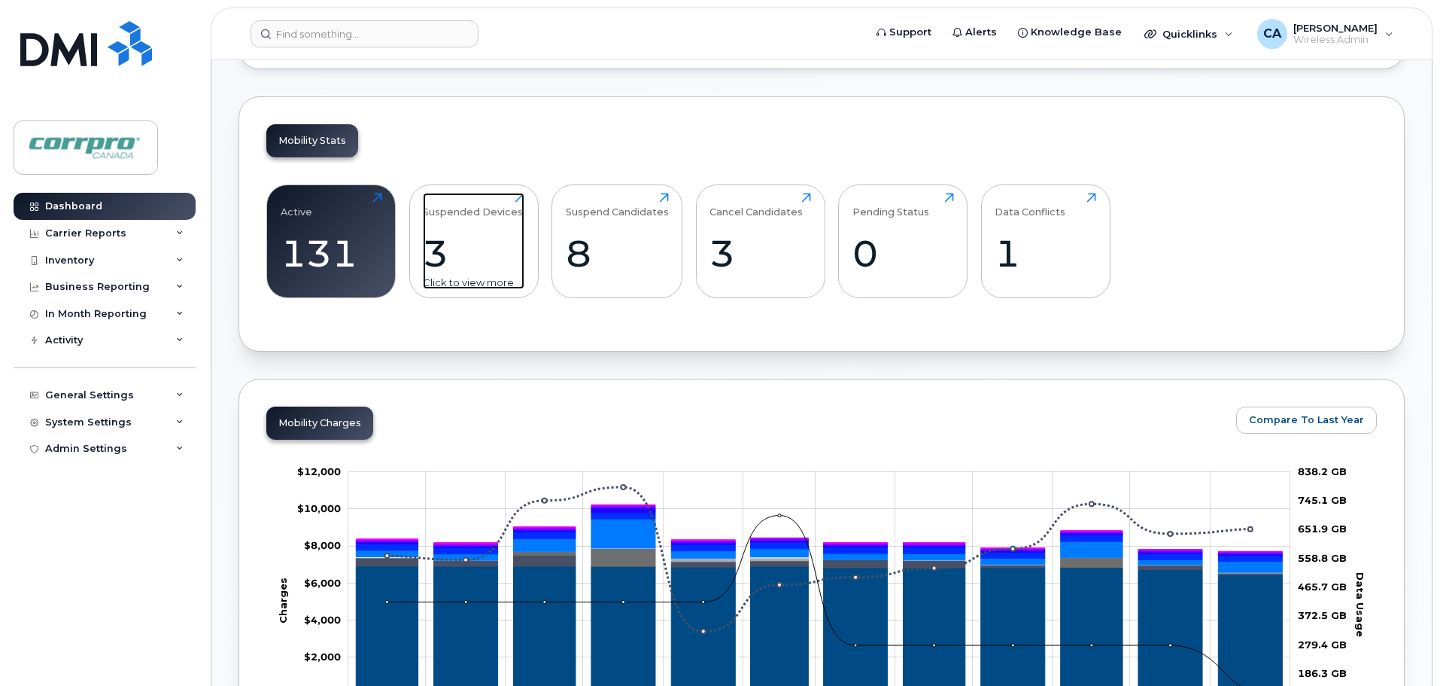
click at [441, 257] on div "3" at bounding box center [474, 253] width 102 height 44
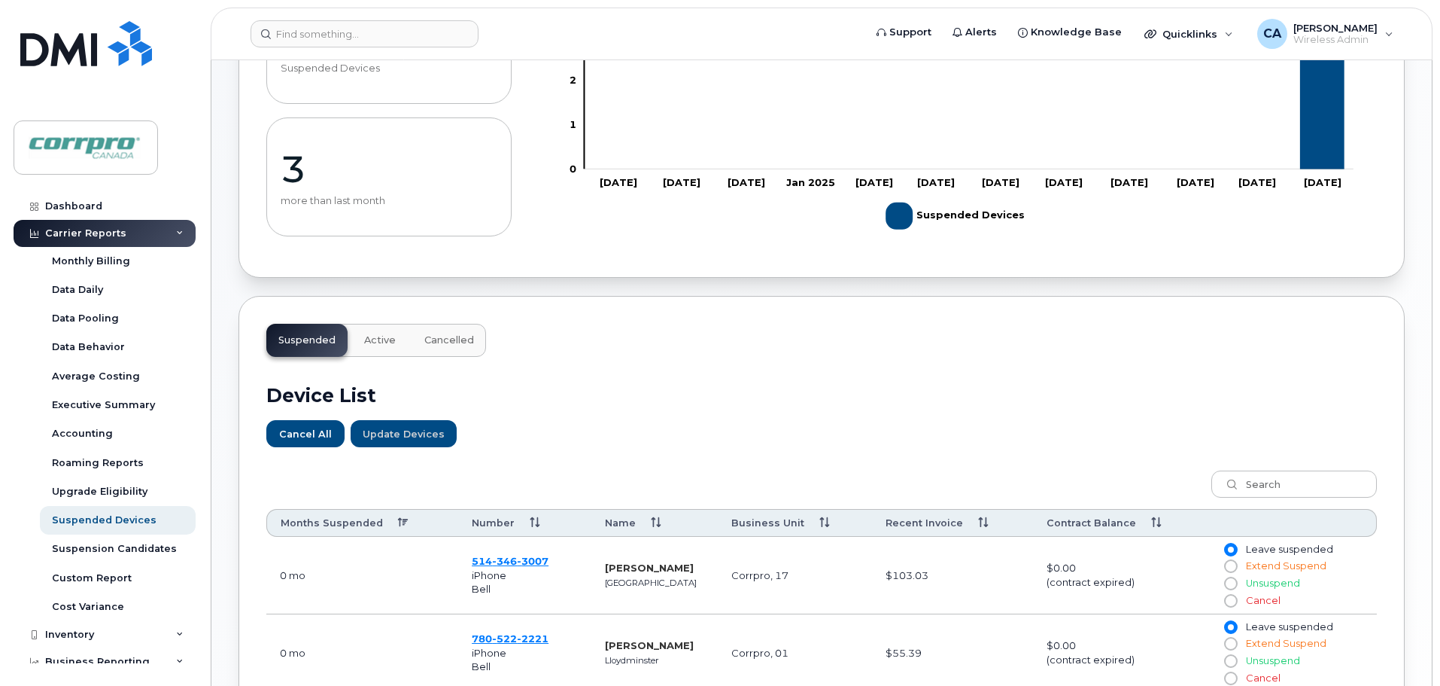
scroll to position [376, 0]
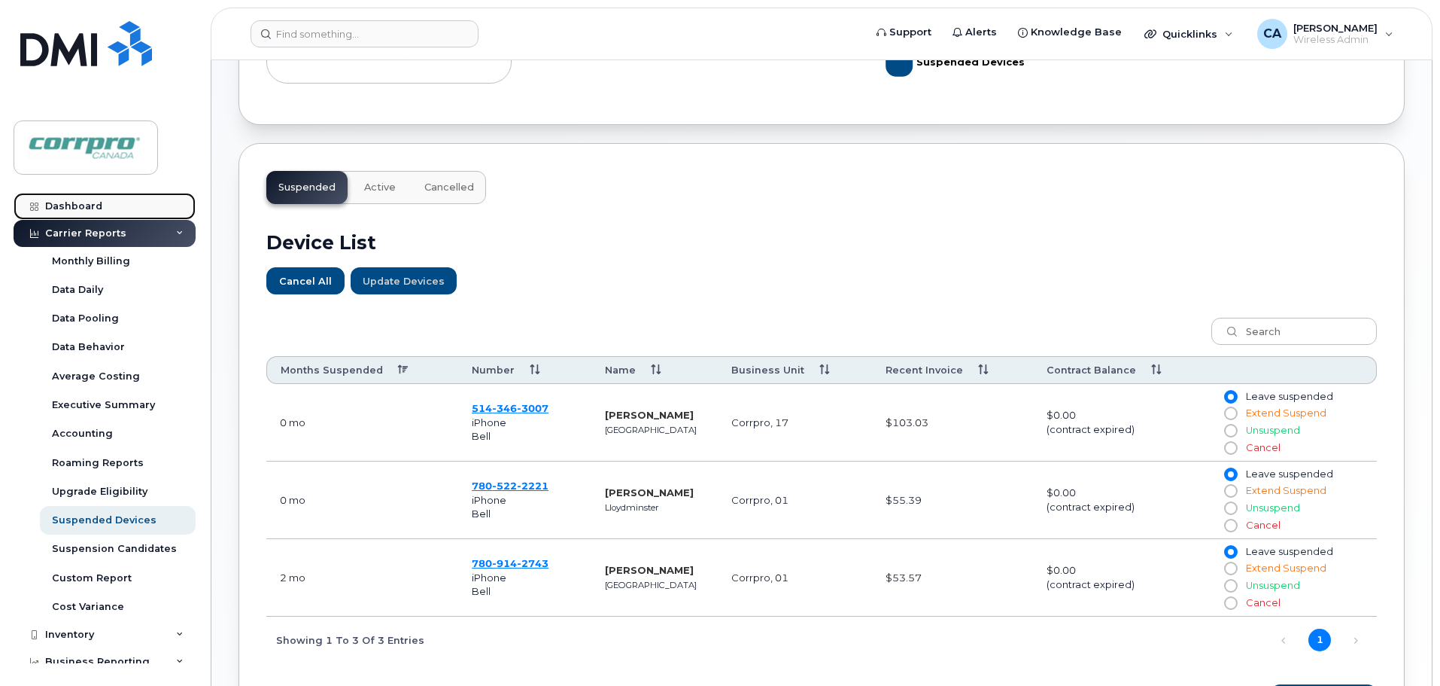
click at [91, 202] on div "Dashboard" at bounding box center [73, 206] width 57 height 12
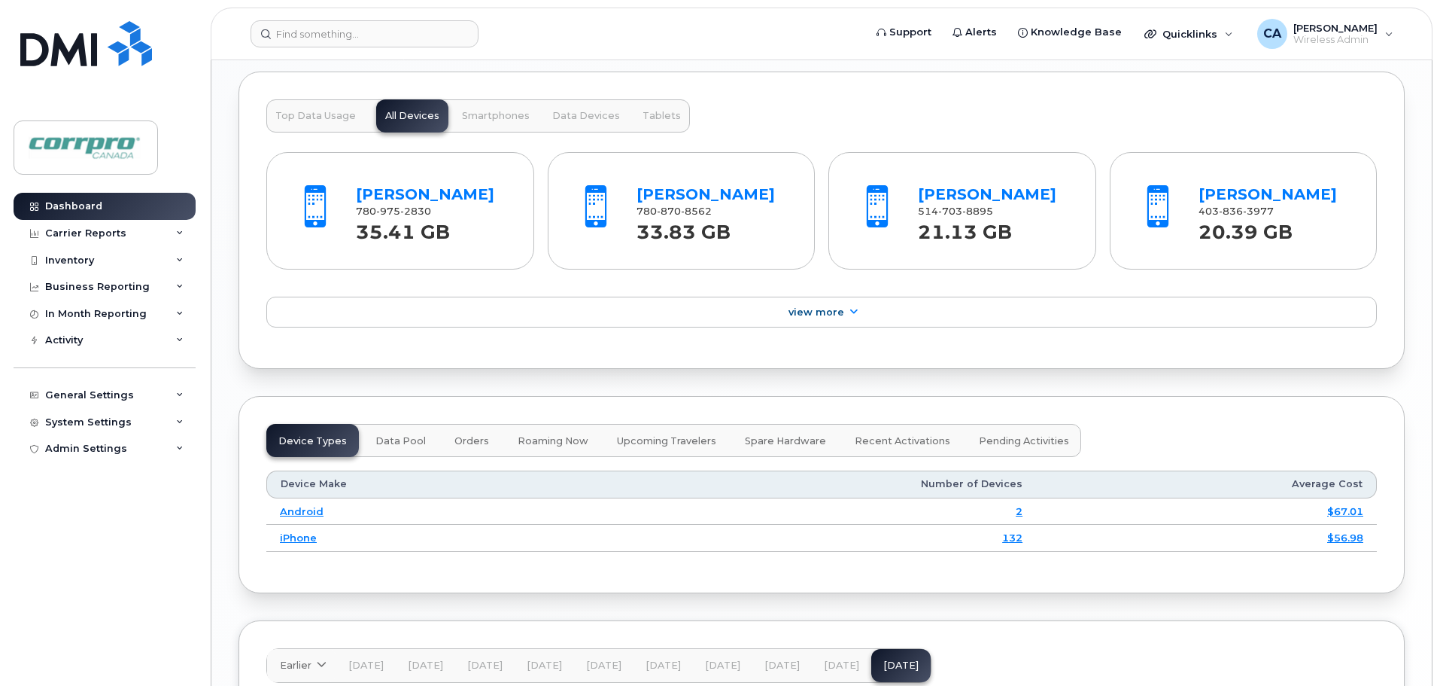
scroll to position [1452, 0]
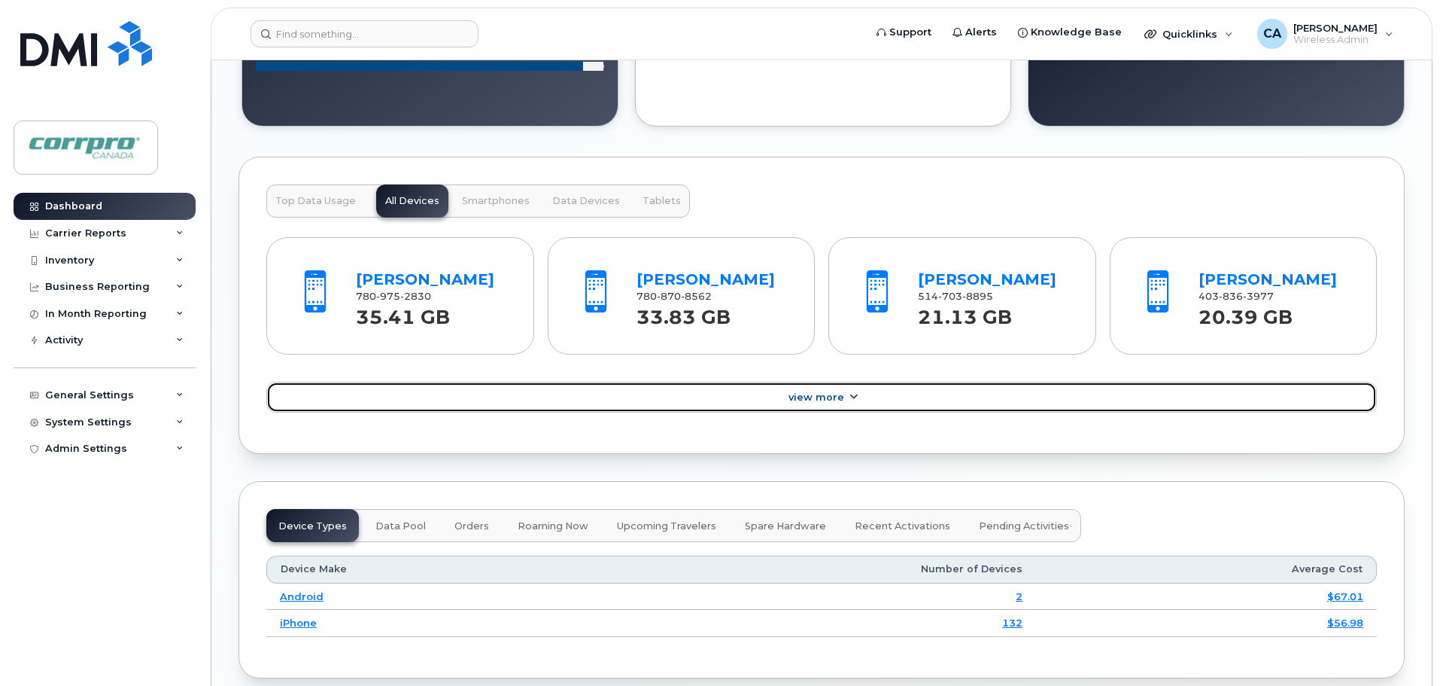
click at [826, 403] on span "View More" at bounding box center [817, 396] width 56 height 11
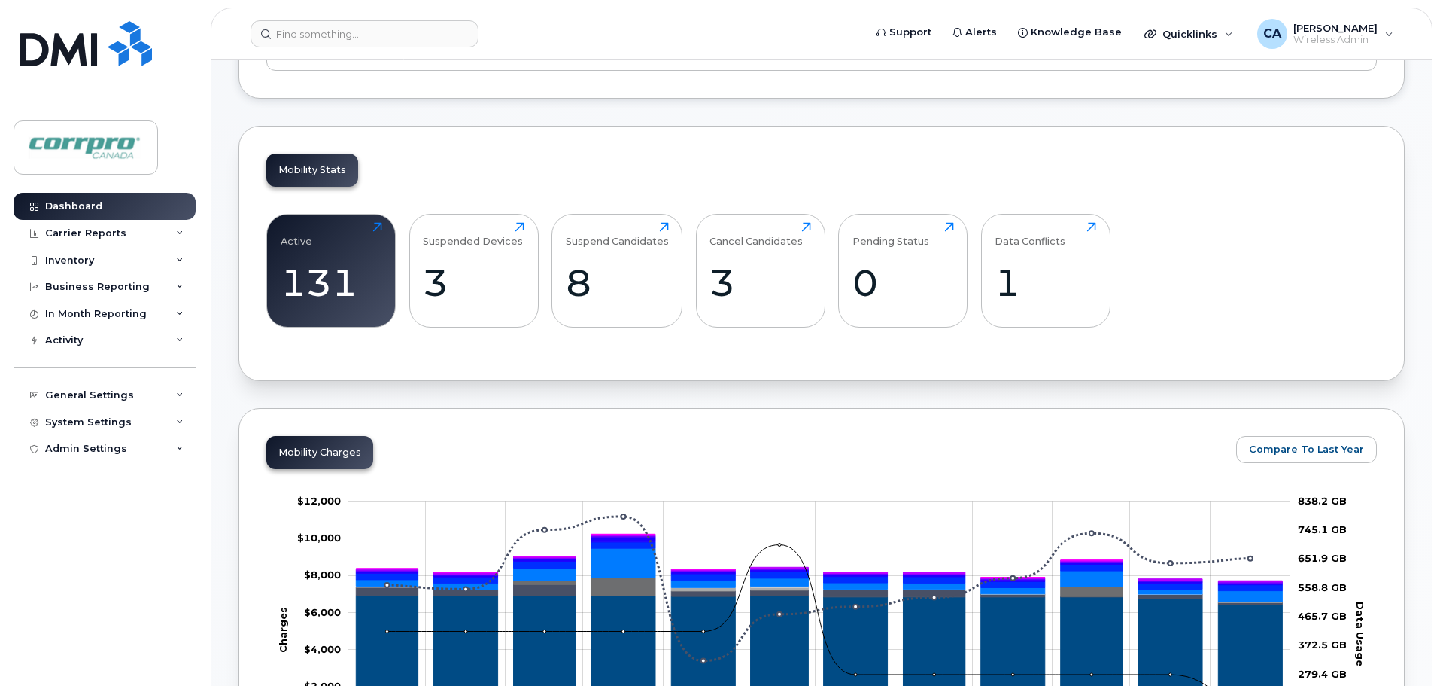
scroll to position [323, 0]
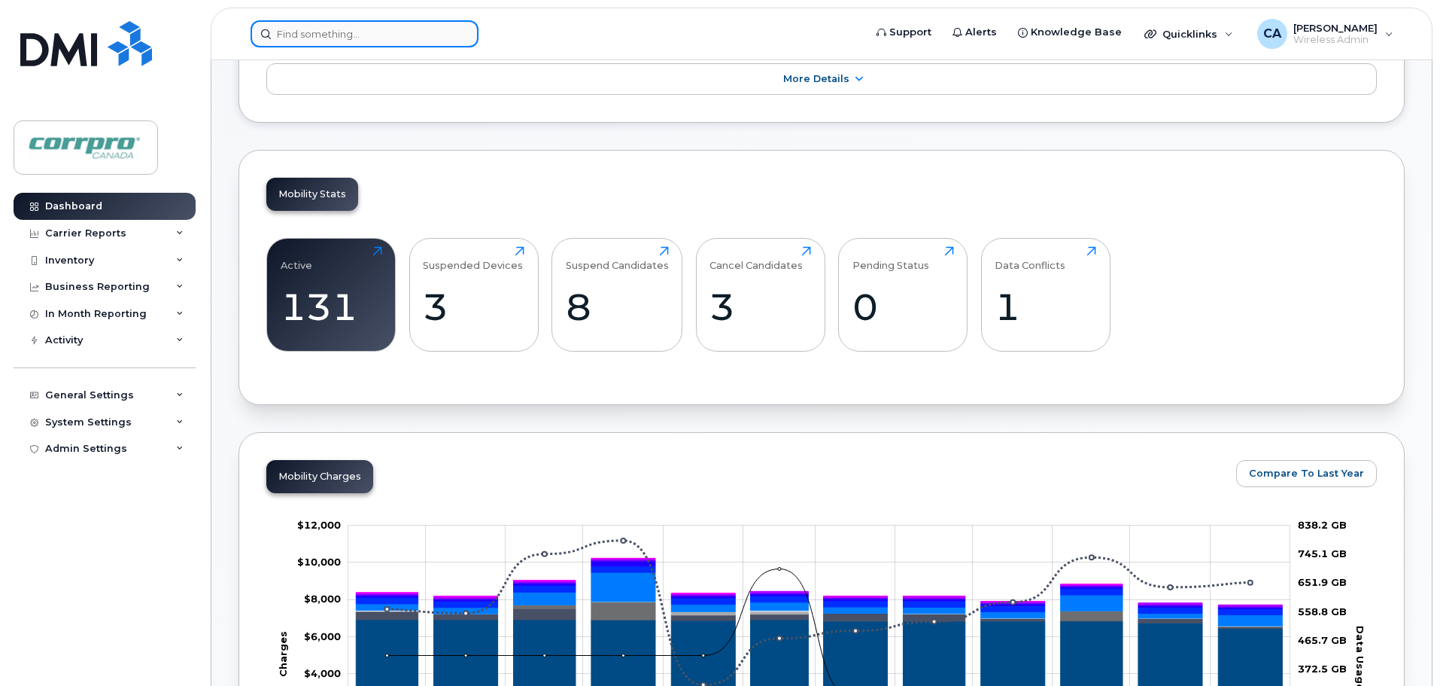
click at [418, 35] on input at bounding box center [365, 33] width 228 height 27
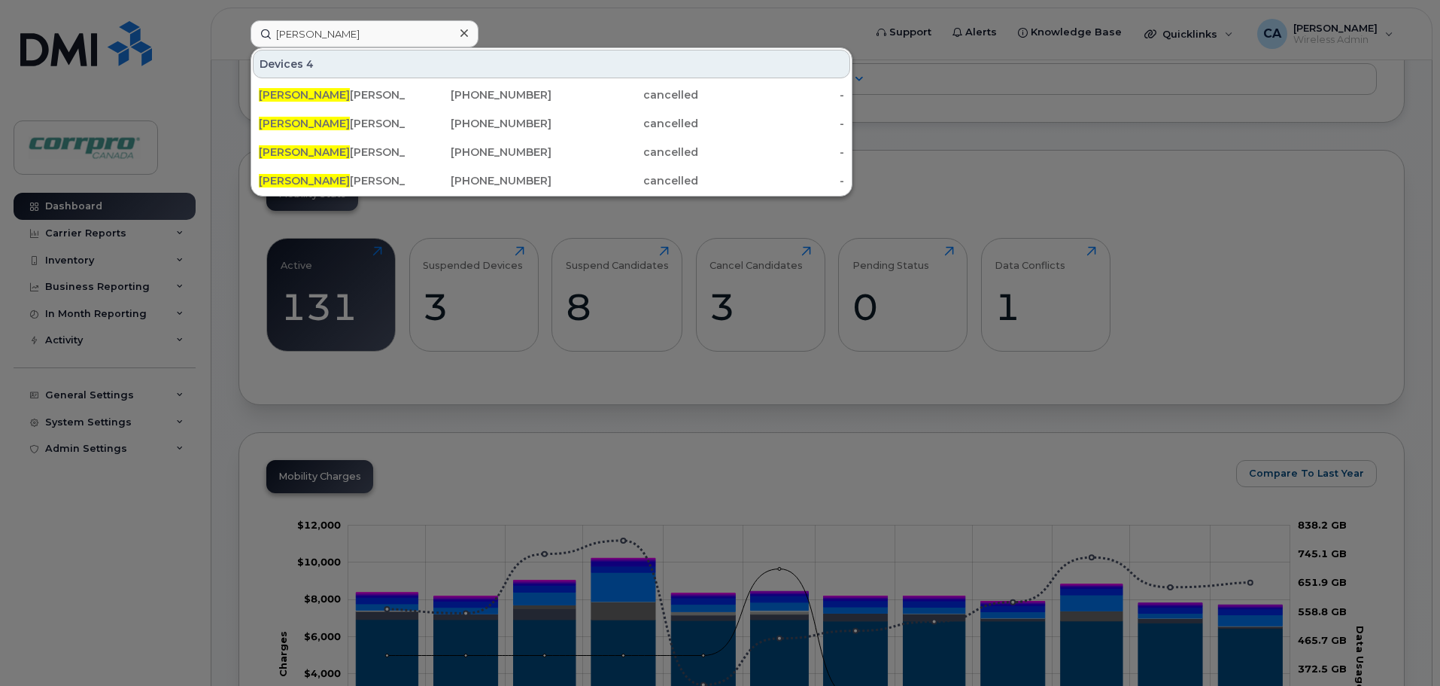
click at [595, 20] on div at bounding box center [720, 343] width 1440 height 686
drag, startPoint x: 300, startPoint y: 39, endPoint x: 251, endPoint y: 31, distance: 50.4
click at [251, 31] on input "JEsse" at bounding box center [365, 33] width 228 height 27
type input "e"
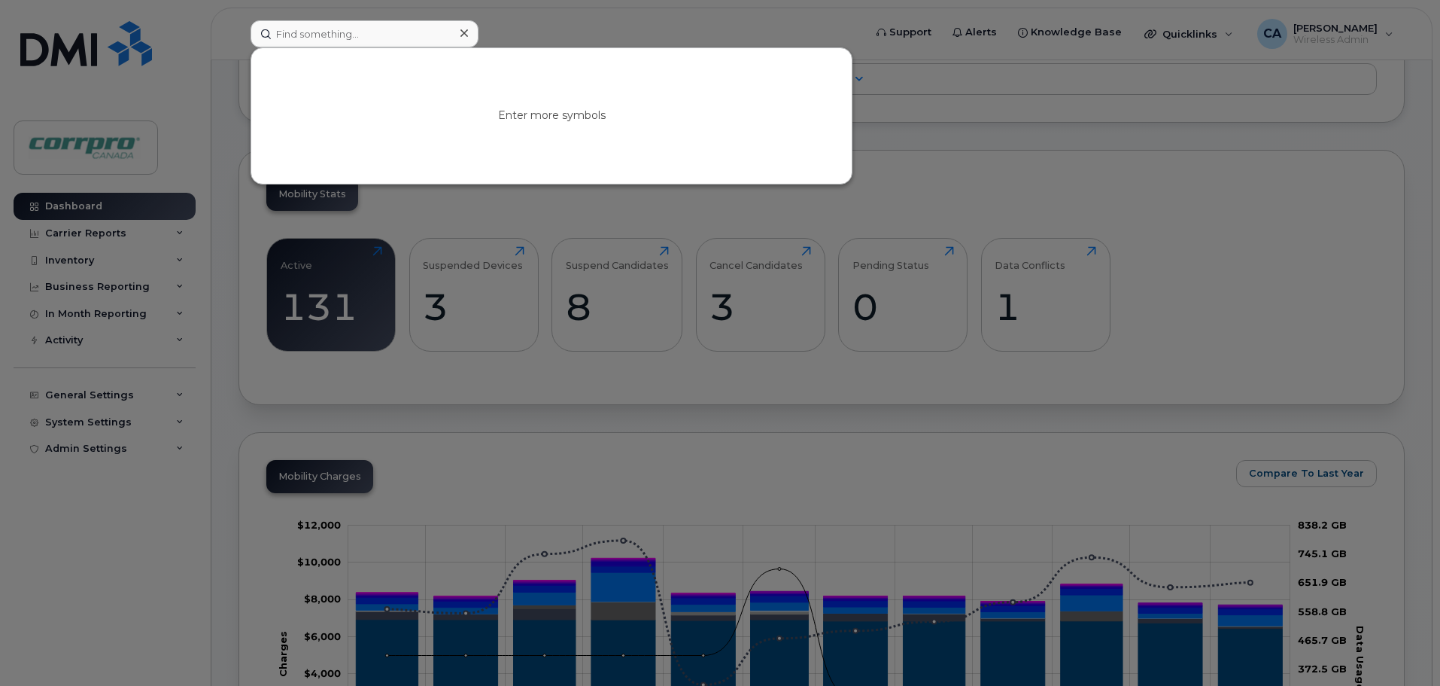
click at [157, 527] on div at bounding box center [720, 343] width 1440 height 686
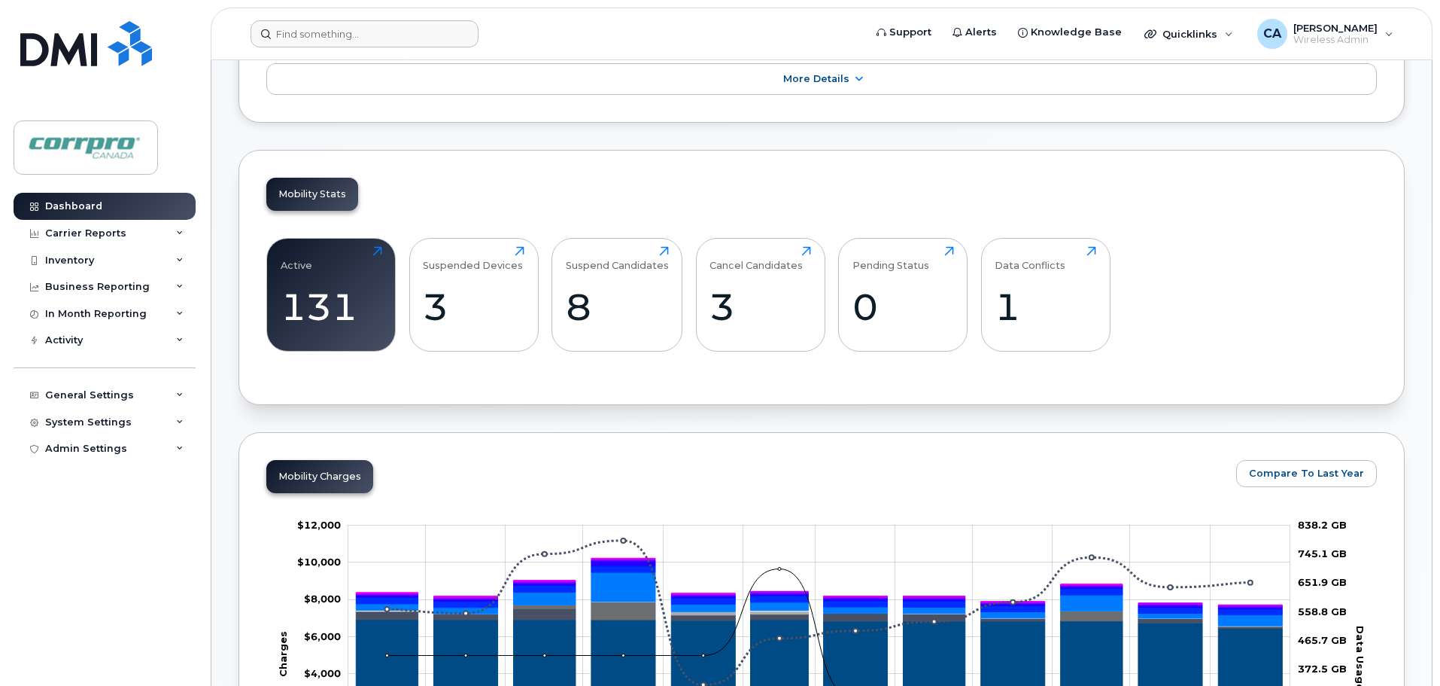
click at [1057, 400] on div "Mobility Stats Active 131 Click to view more Suspended Devices 3 Click to view …" at bounding box center [822, 277] width 1166 height 255
click at [368, 28] on input at bounding box center [365, 33] width 228 height 27
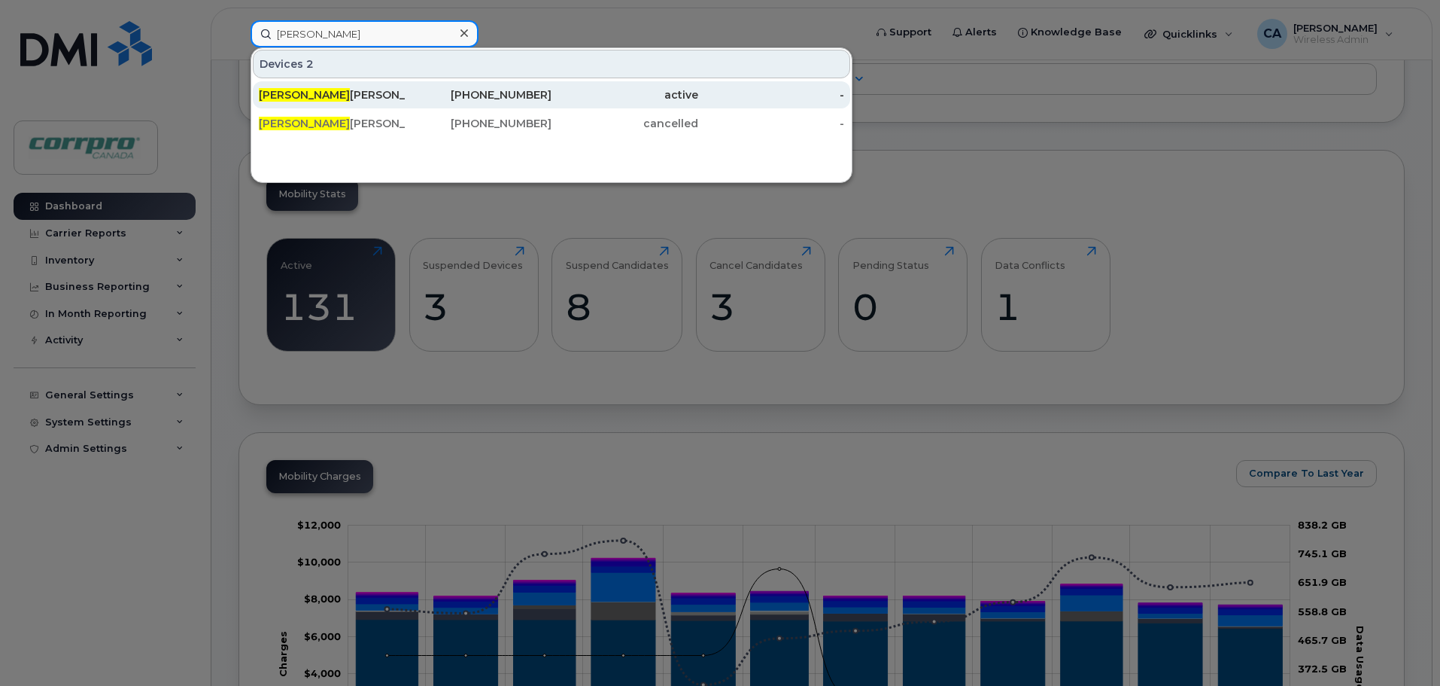
type input "Marc"
click at [344, 101] on div "Marc Parrent" at bounding box center [332, 94] width 147 height 15
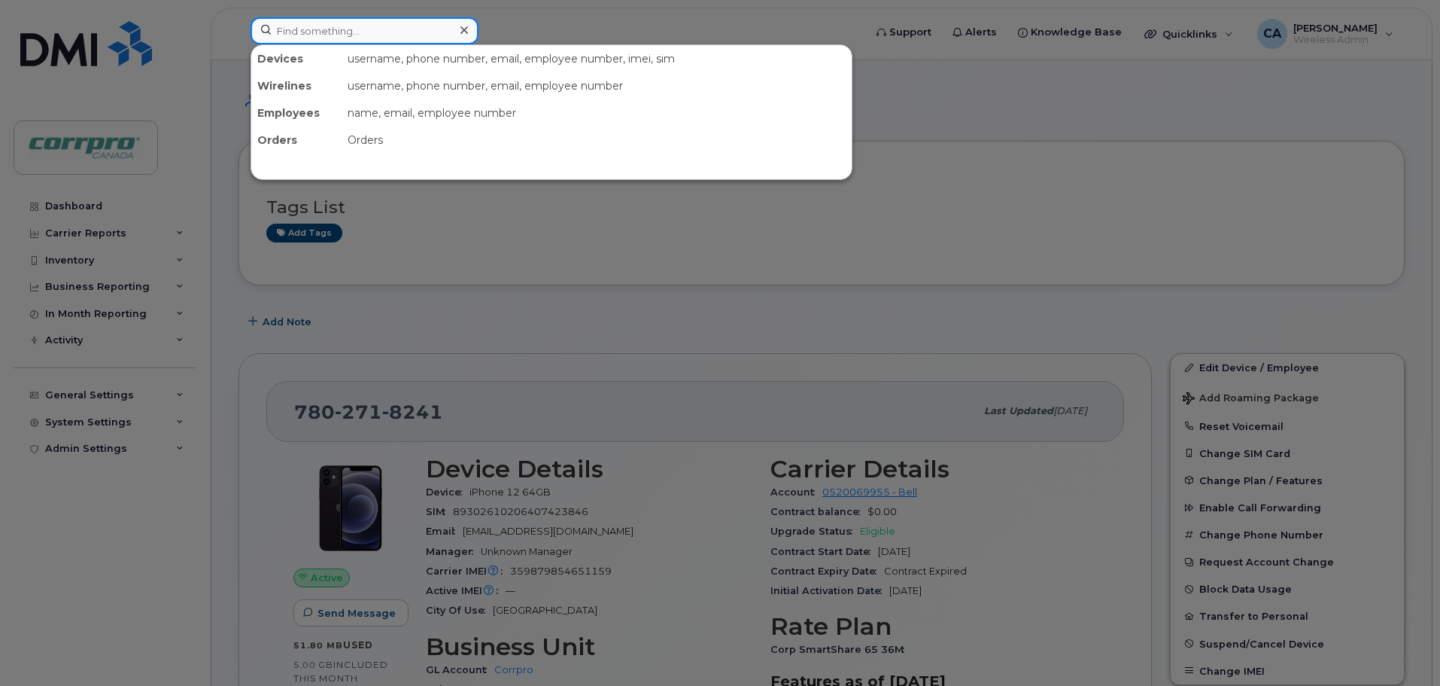
click at [360, 36] on input at bounding box center [365, 30] width 228 height 27
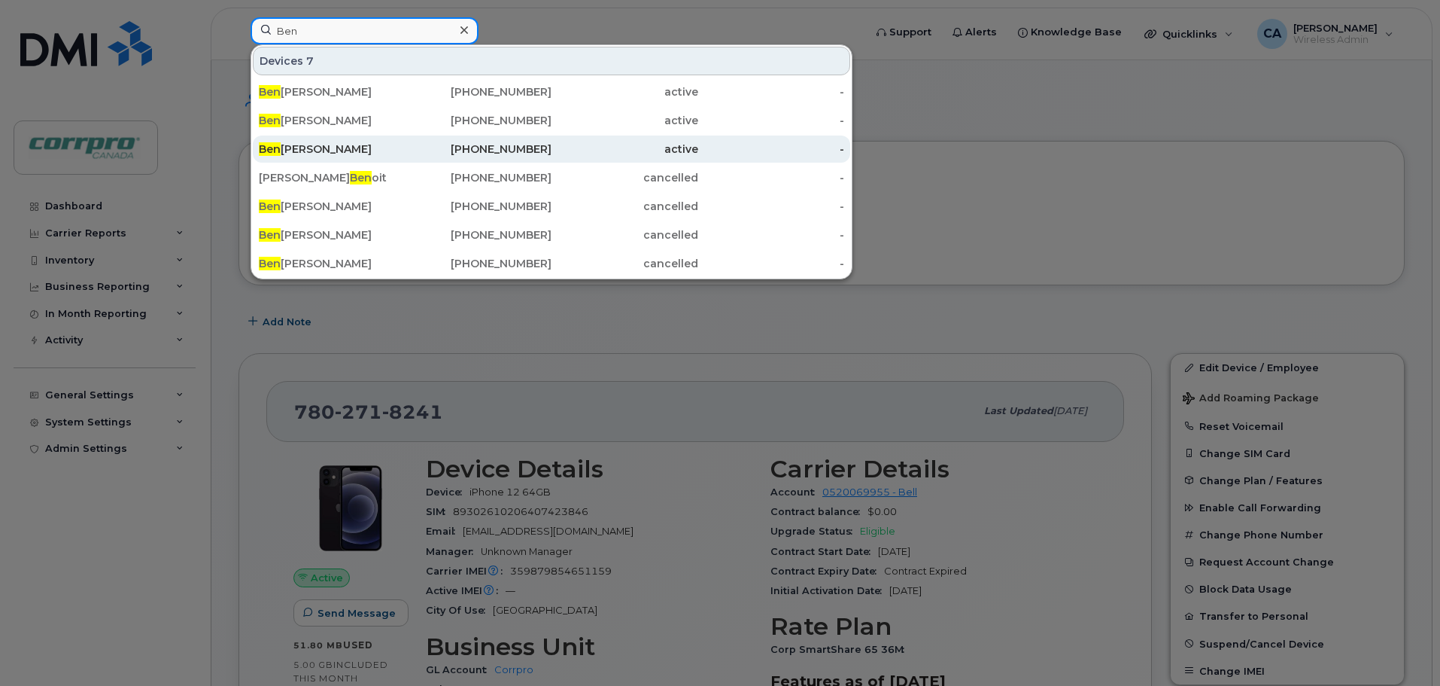
type input "Ben"
click at [314, 150] on div "[PERSON_NAME]" at bounding box center [332, 148] width 147 height 15
